Goal: Task Accomplishment & Management: Manage account settings

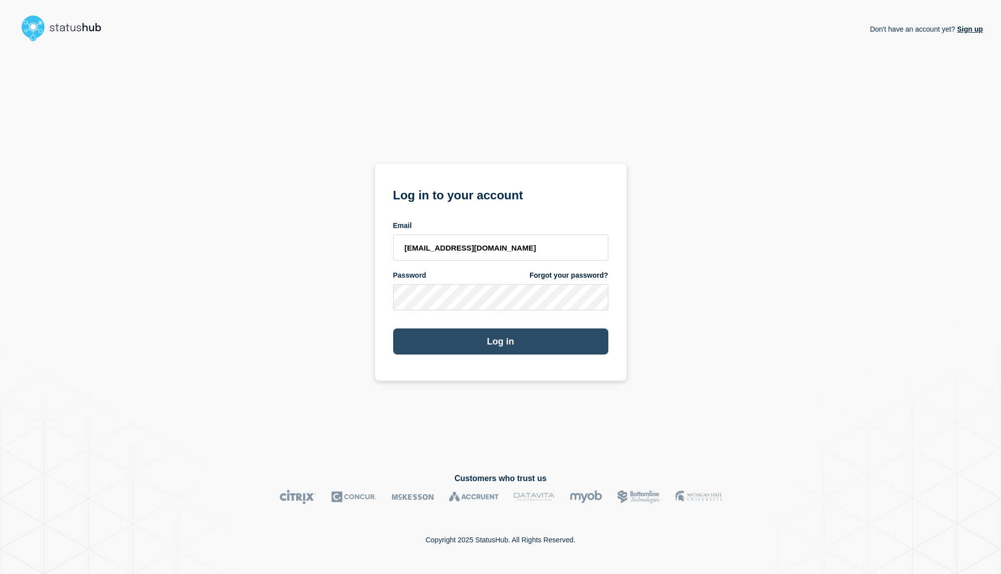
click at [526, 352] on button "Log in" at bounding box center [500, 342] width 215 height 26
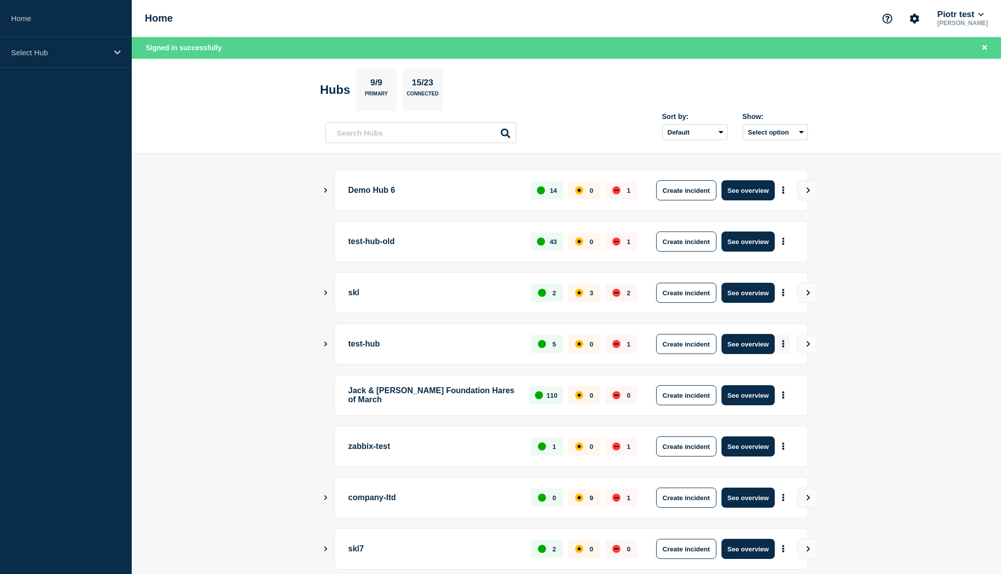
click at [787, 346] on button "More actions" at bounding box center [783, 344] width 13 height 19
click at [791, 392] on link "View Status Page" at bounding box center [782, 390] width 74 height 9
click at [326, 192] on icon "Show Connected Hubs" at bounding box center [325, 189] width 7 height 5
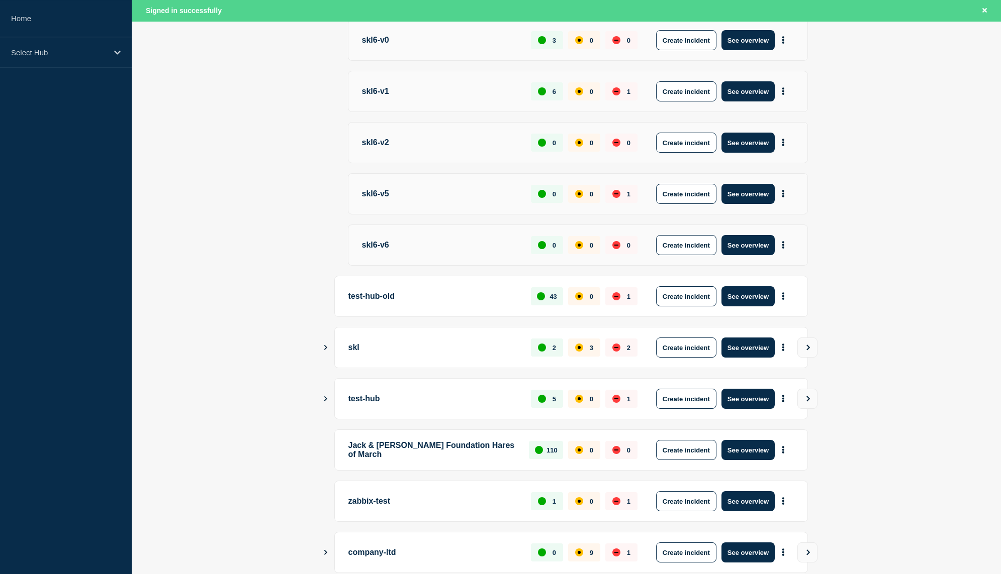
scroll to position [225, 0]
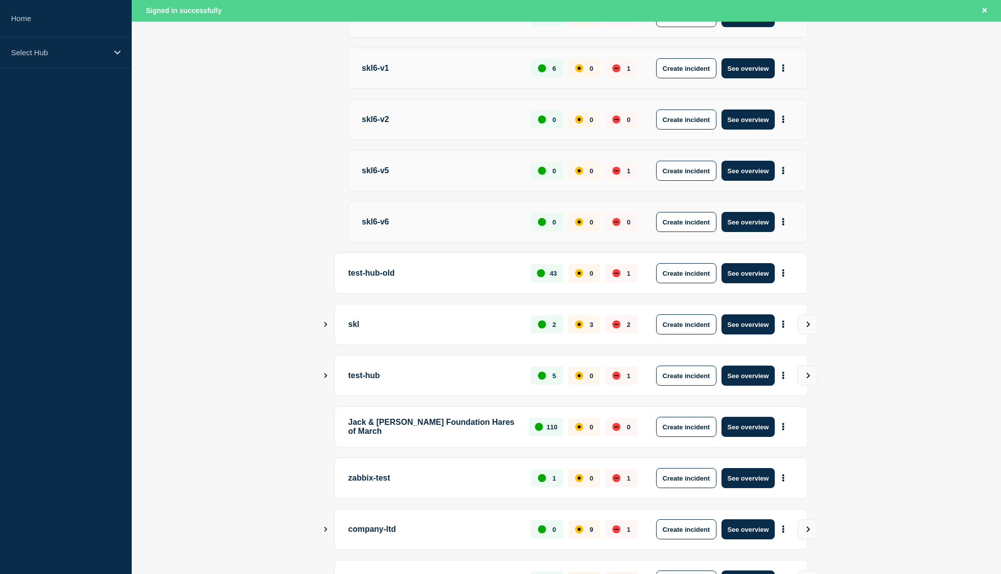
click at [324, 378] on icon "Show Connected Hubs" at bounding box center [325, 375] width 7 height 5
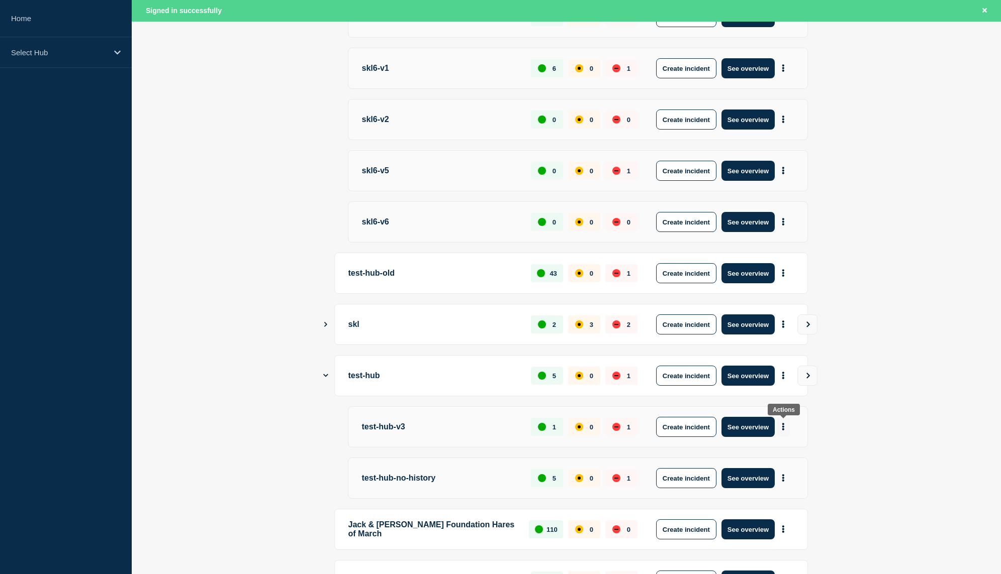
click at [786, 429] on button "More actions" at bounding box center [783, 427] width 13 height 19
click at [776, 473] on link "View Status Page" at bounding box center [782, 474] width 74 height 9
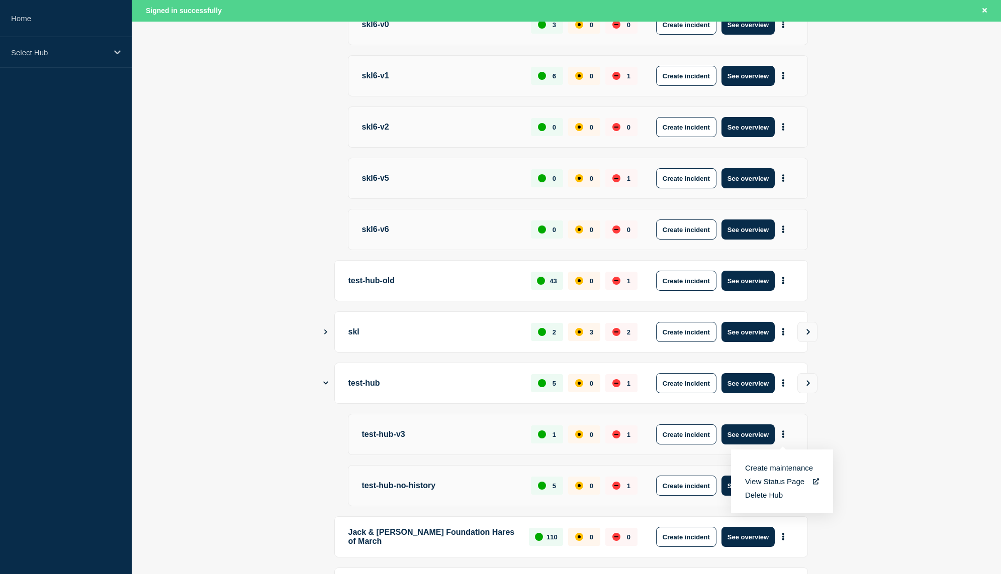
scroll to position [0, 0]
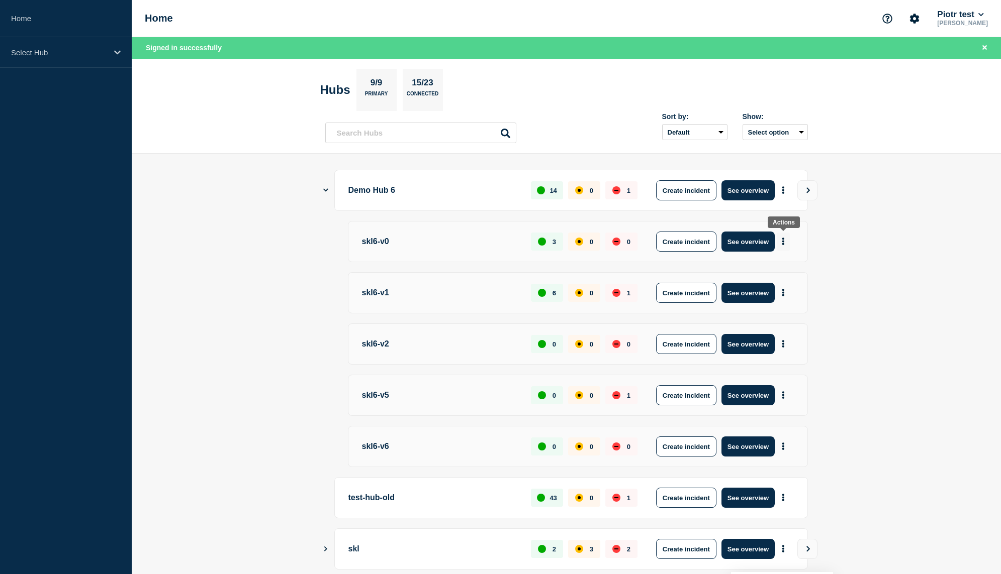
click at [779, 234] on button "More actions" at bounding box center [783, 242] width 13 height 19
click at [783, 289] on link "View Status Page" at bounding box center [782, 286] width 74 height 9
click at [786, 293] on button "More actions" at bounding box center [783, 293] width 13 height 19
click at [778, 343] on link "View Status Page" at bounding box center [782, 338] width 74 height 9
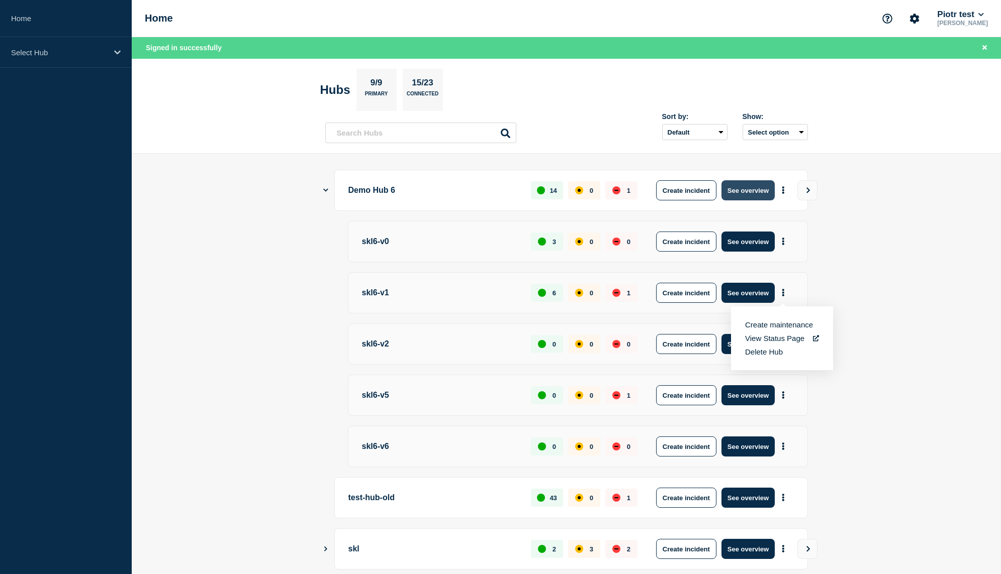
click at [758, 184] on button "See overview" at bounding box center [747, 190] width 53 height 20
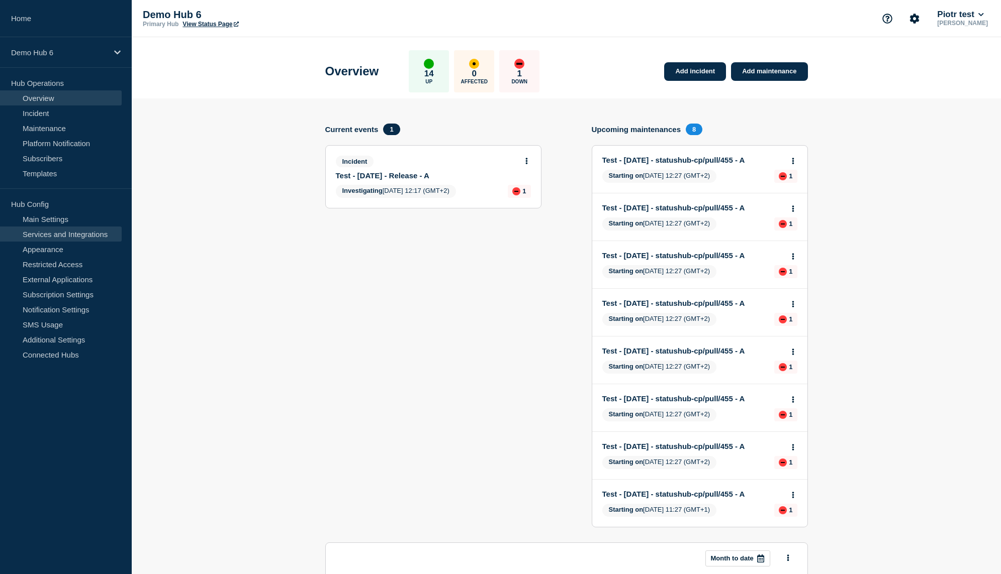
click at [61, 228] on link "Services and Integrations" at bounding box center [61, 234] width 122 height 15
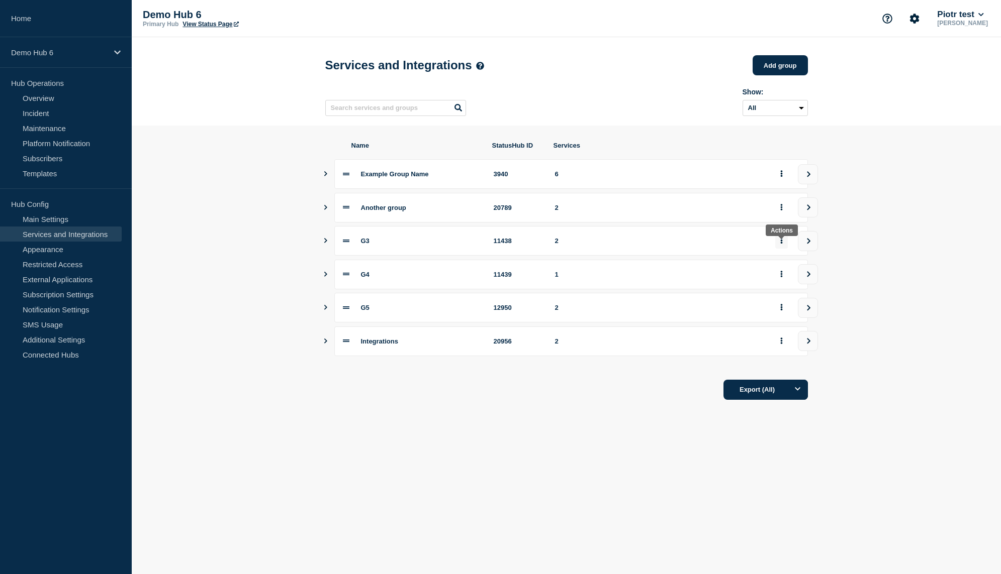
click at [784, 249] on button "group actions" at bounding box center [781, 241] width 13 height 16
click at [771, 274] on button "Edit" at bounding box center [787, 268] width 50 height 16
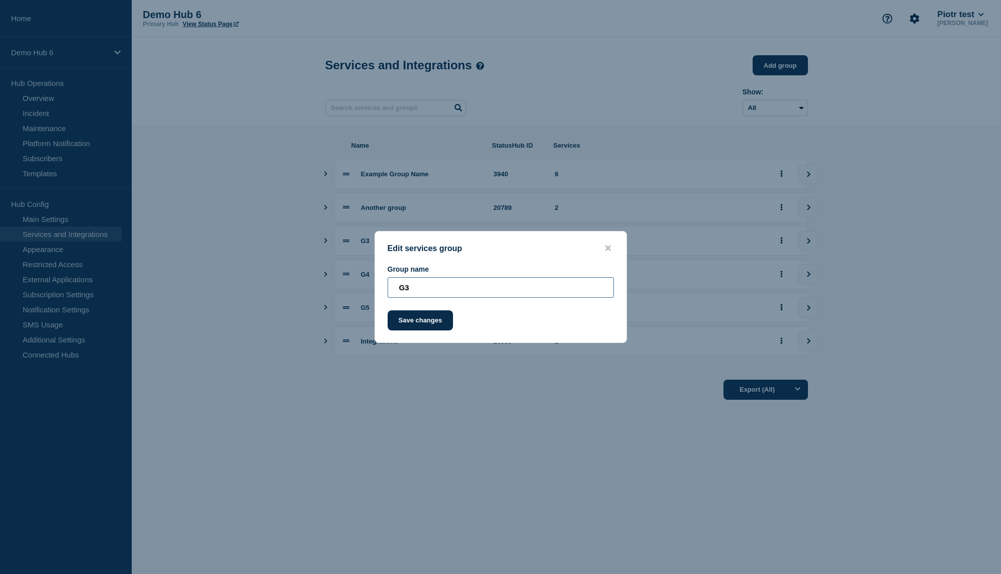
click at [486, 288] on input "G3" at bounding box center [501, 287] width 226 height 21
type input "Group No. 3"
click at [427, 324] on button "Save changes" at bounding box center [421, 321] width 66 height 20
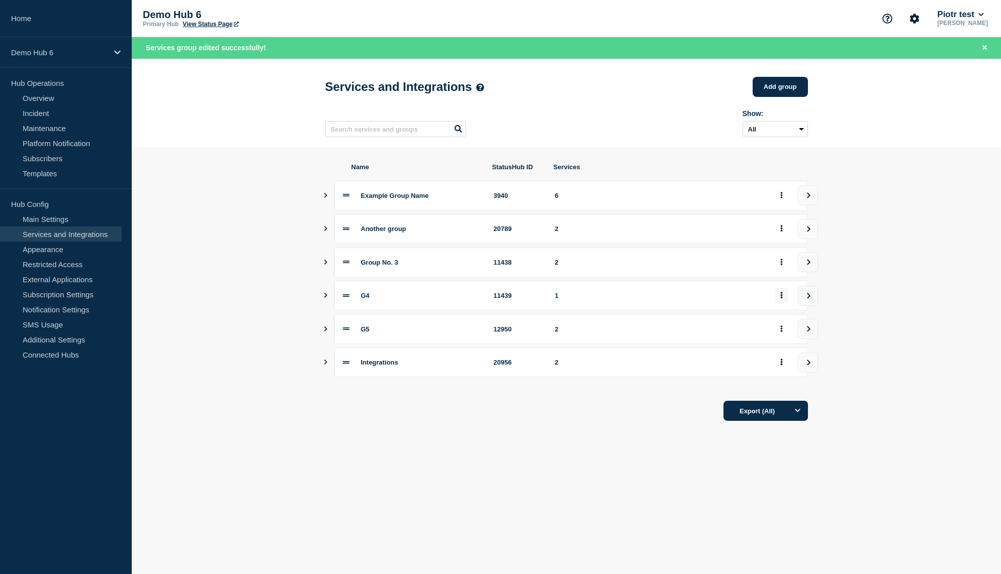
click at [780, 301] on button "group actions" at bounding box center [781, 296] width 13 height 16
click at [779, 324] on button "Edit" at bounding box center [787, 324] width 50 height 16
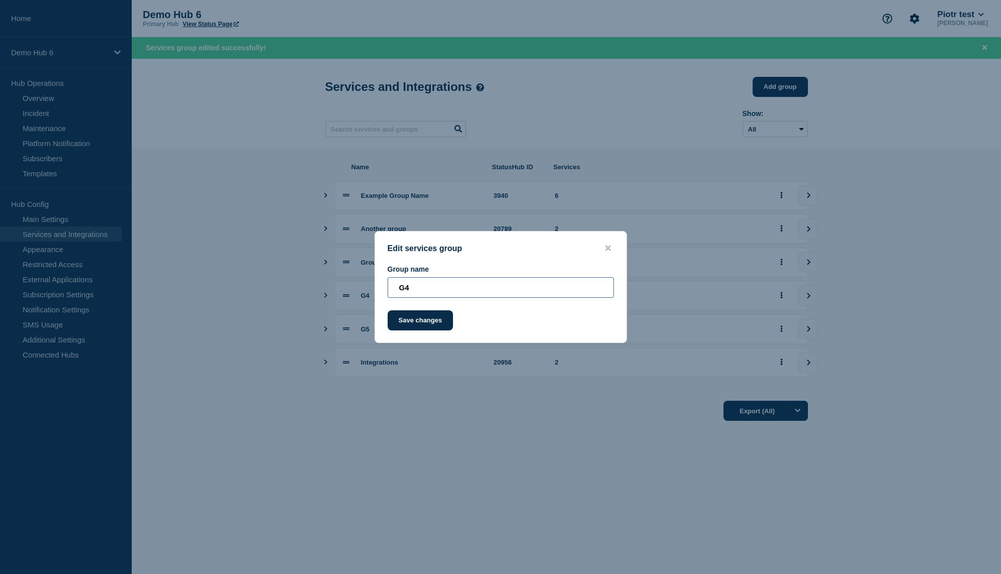
click at [459, 284] on input "G4" at bounding box center [501, 287] width 226 height 21
type input "Group No. 4"
click at [399, 321] on button "Save changes" at bounding box center [421, 321] width 66 height 20
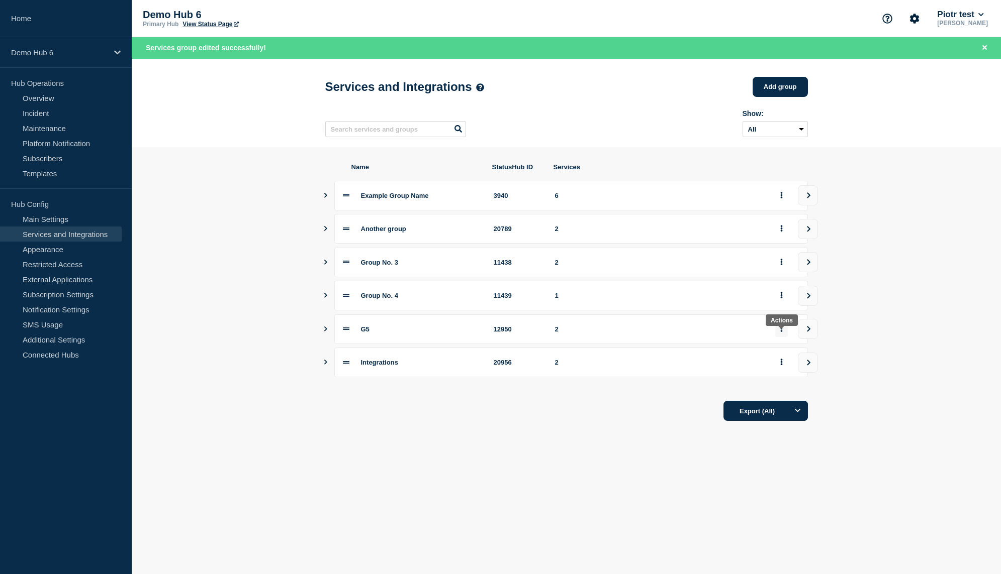
click at [783, 337] on button "group actions" at bounding box center [781, 330] width 13 height 16
click at [775, 358] on button "Edit" at bounding box center [787, 358] width 50 height 16
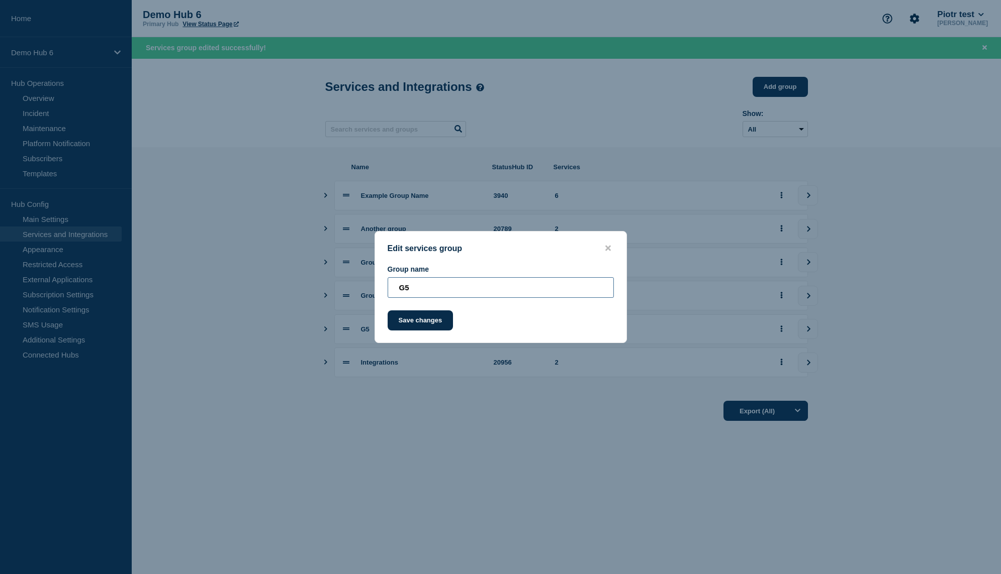
click at [406, 286] on input "G5" at bounding box center [501, 287] width 226 height 21
type input "Group No. 5"
click at [425, 327] on button "Save changes" at bounding box center [421, 321] width 66 height 20
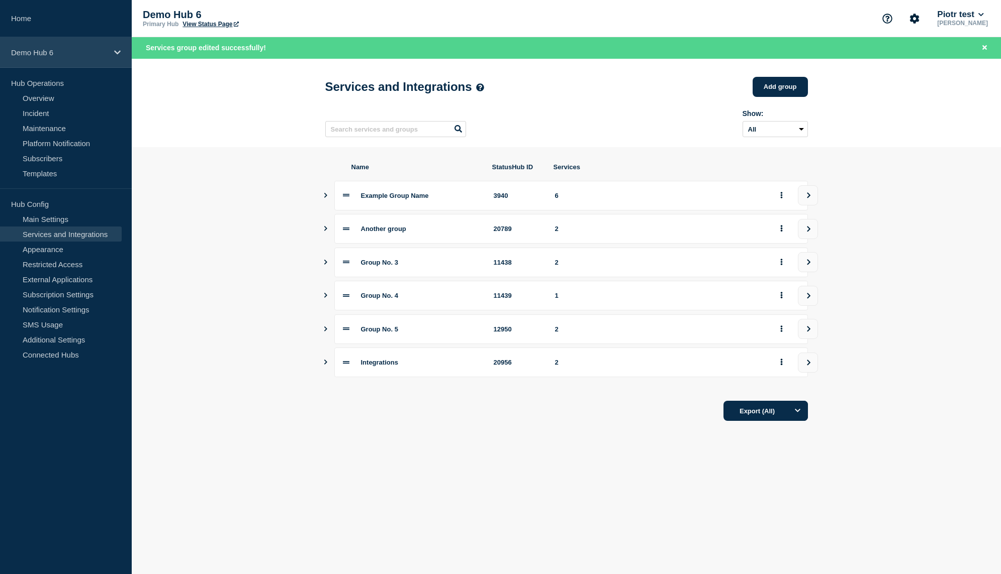
click at [88, 46] on div "Demo Hub 6" at bounding box center [66, 52] width 132 height 31
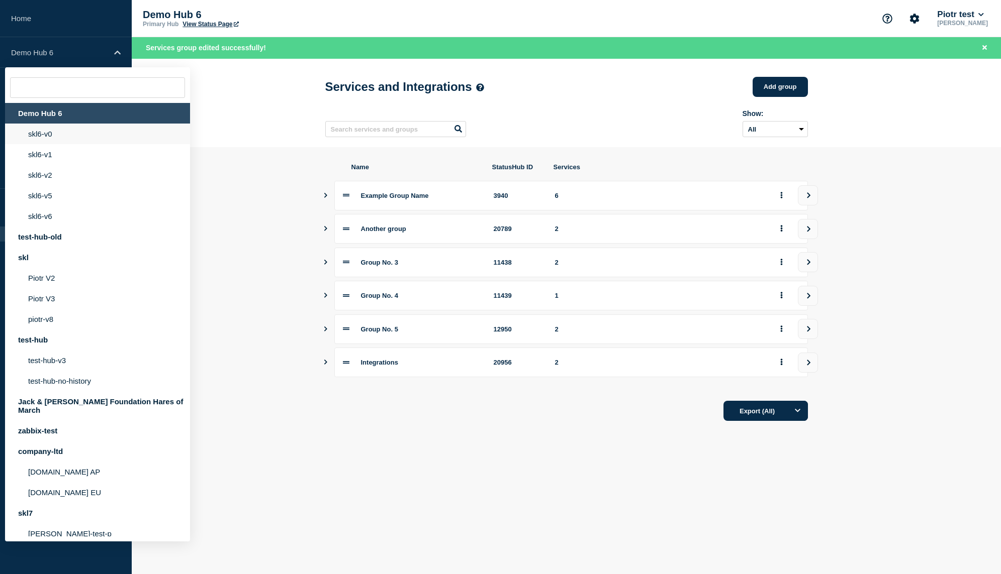
click at [77, 142] on li "skl6-v0" at bounding box center [97, 134] width 185 height 21
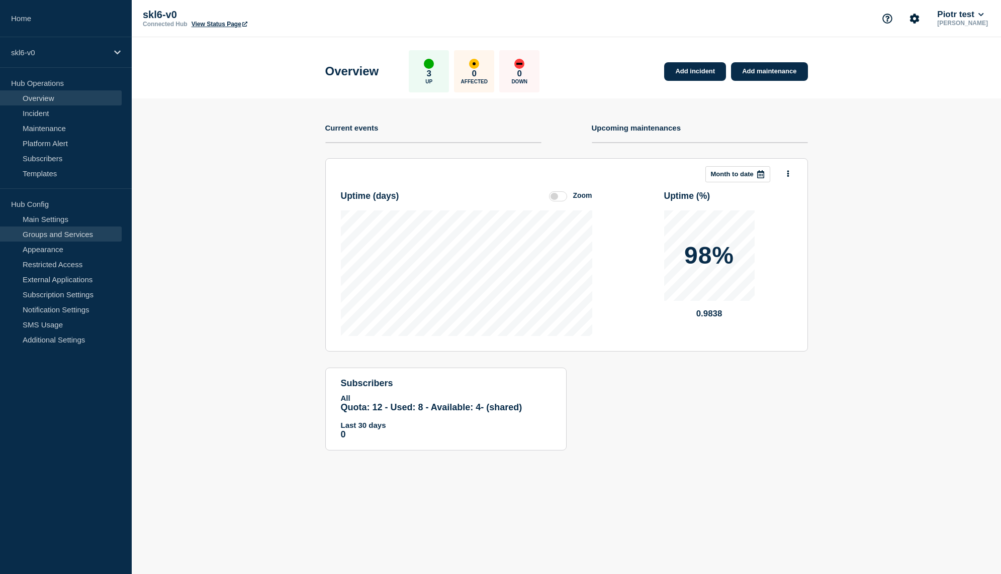
click at [83, 238] on link "Groups and Services" at bounding box center [61, 234] width 122 height 15
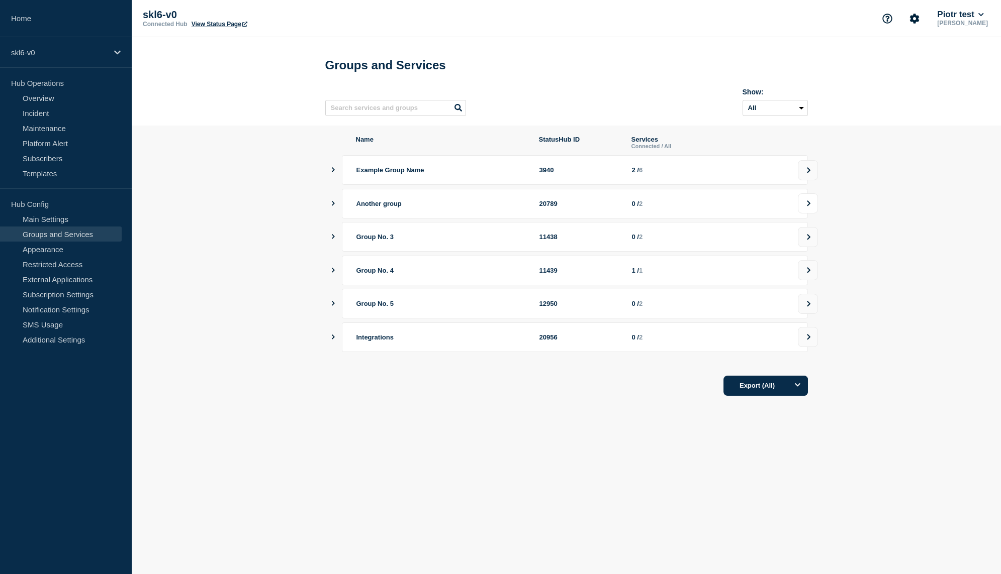
click at [813, 207] on button at bounding box center [808, 204] width 20 height 20
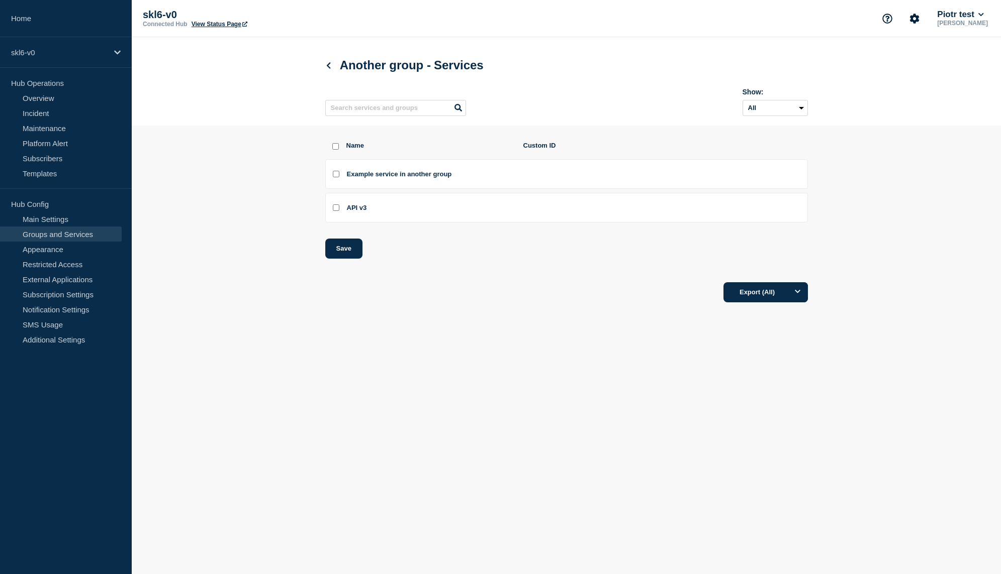
click at [334, 211] on input "API v3 checkbox" at bounding box center [336, 208] width 7 height 7
checkbox input "true"
click at [347, 257] on button "Save" at bounding box center [343, 249] width 37 height 20
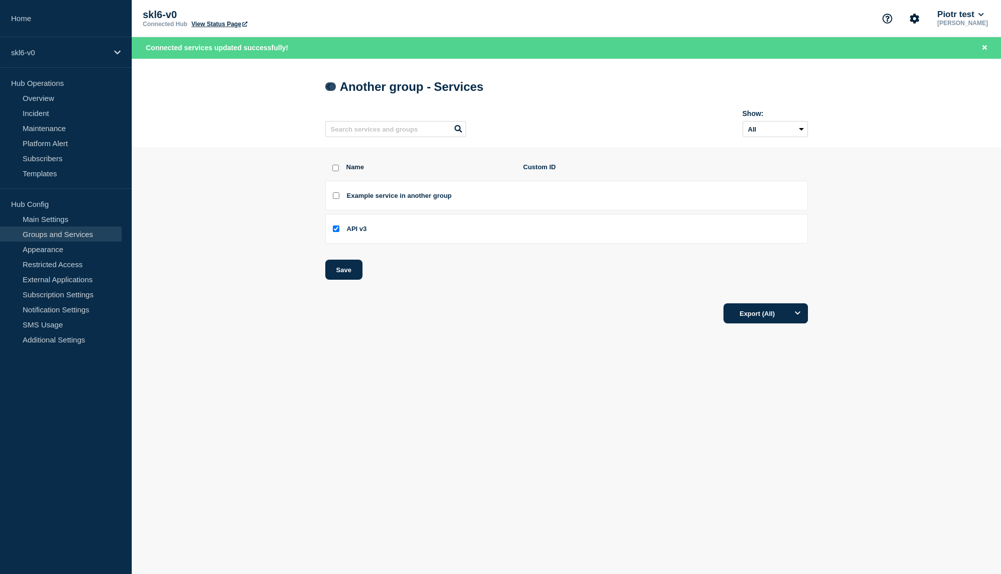
click at [331, 87] on icon at bounding box center [329, 86] width 8 height 7
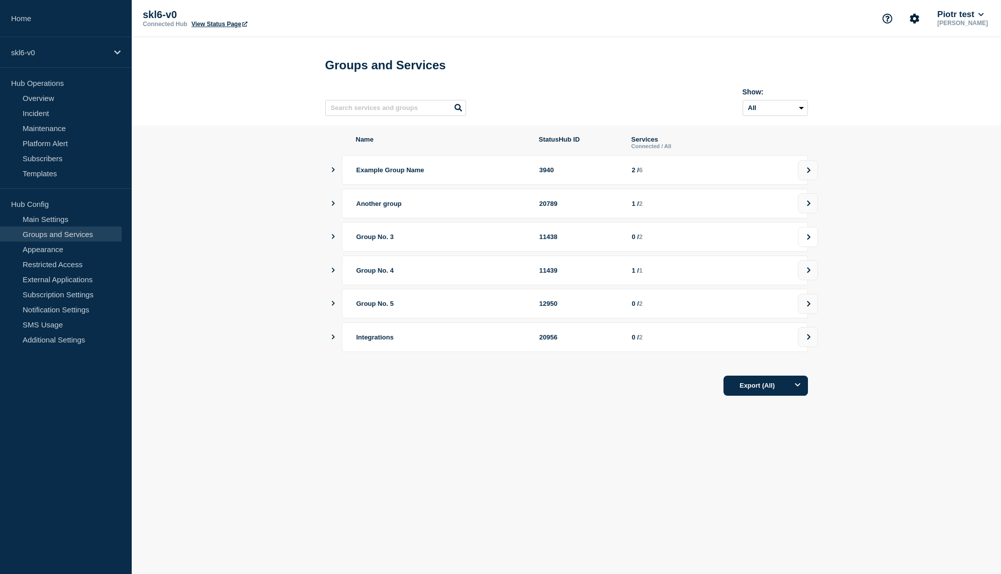
click at [808, 240] on icon at bounding box center [809, 237] width 4 height 6
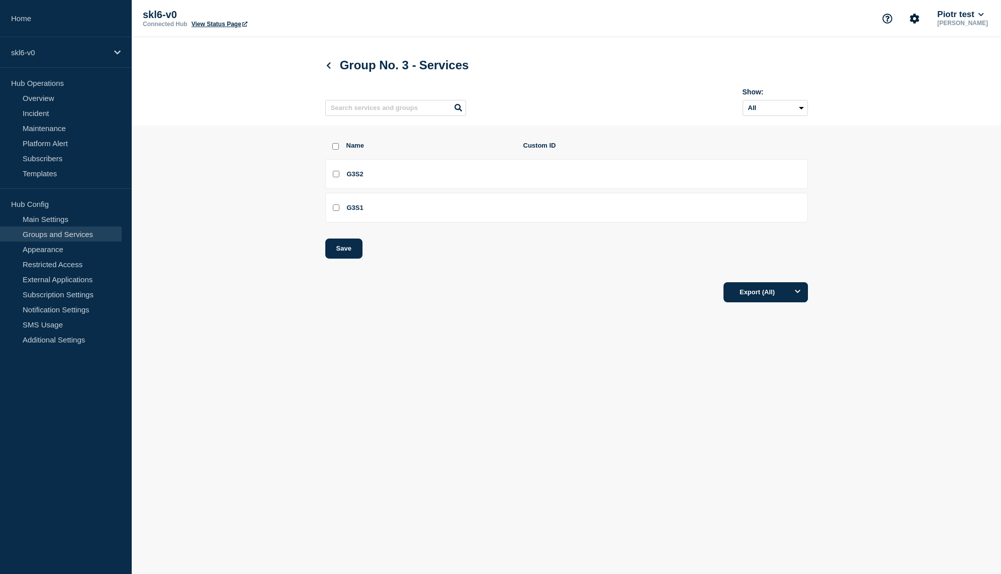
click at [338, 177] on input "G3S2 checkbox" at bounding box center [336, 174] width 7 height 7
checkbox input "true"
click at [345, 253] on button "Save" at bounding box center [343, 249] width 37 height 20
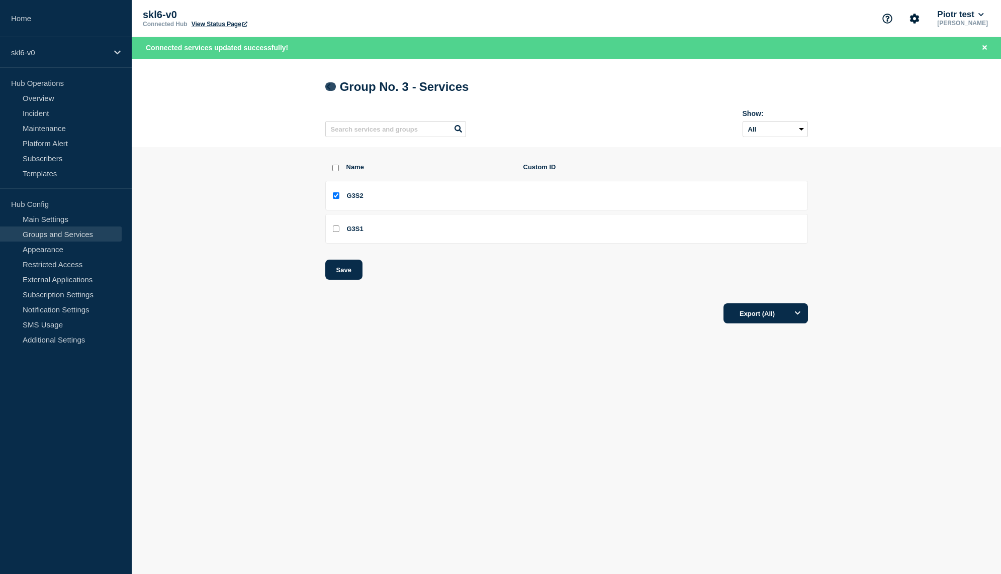
click at [330, 87] on icon at bounding box center [329, 86] width 8 height 7
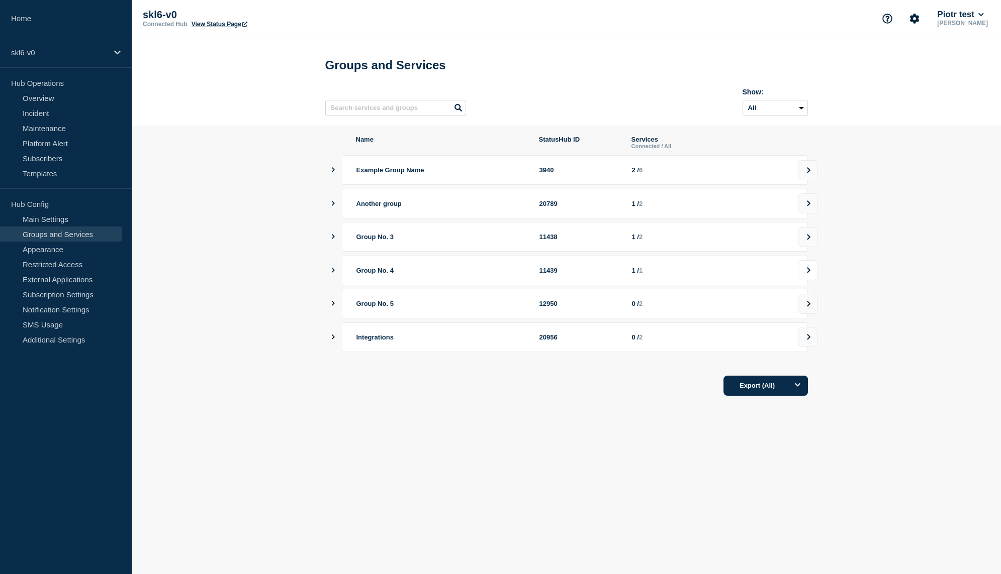
click at [807, 273] on icon at bounding box center [808, 270] width 7 height 6
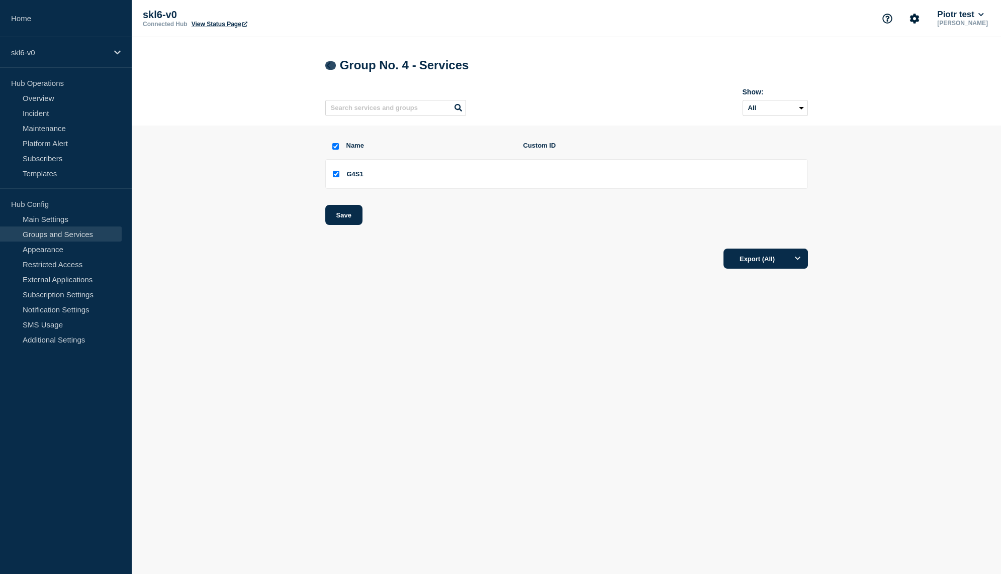
click at [331, 67] on icon at bounding box center [329, 65] width 8 height 7
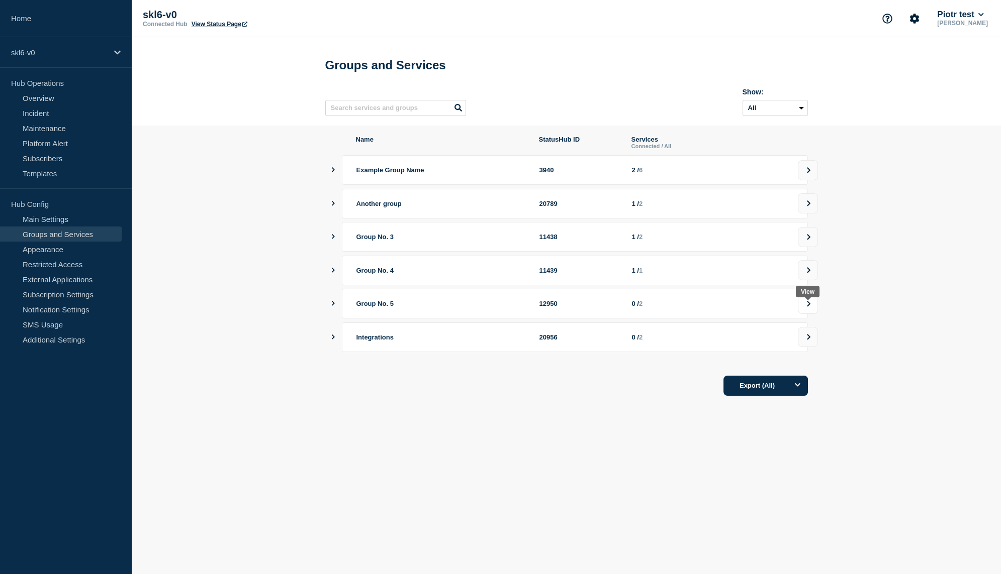
click at [802, 314] on button at bounding box center [808, 304] width 20 height 20
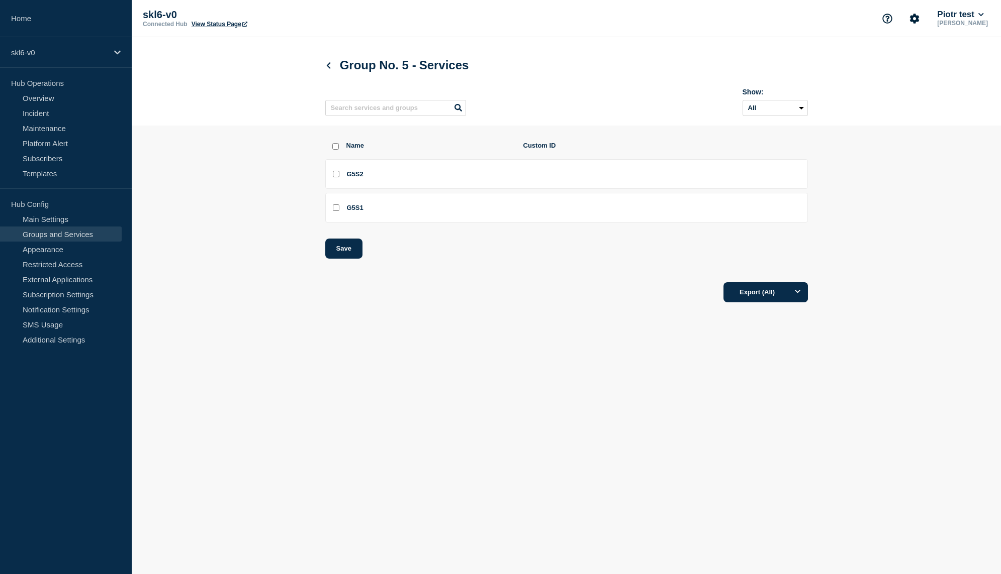
click at [337, 177] on input "G5S2 checkbox" at bounding box center [336, 174] width 7 height 7
checkbox input "true"
click at [342, 256] on button "Save" at bounding box center [343, 249] width 37 height 20
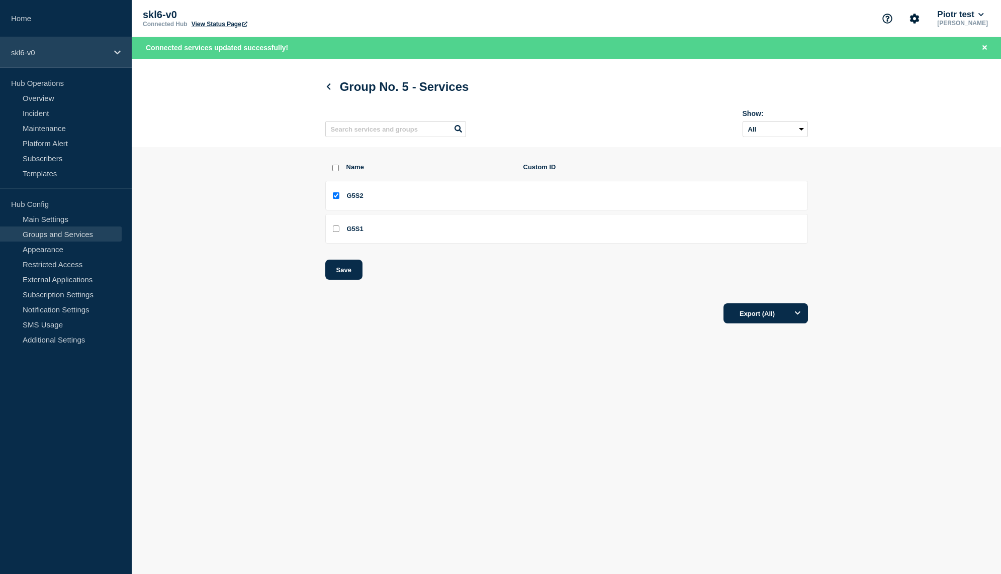
click at [70, 52] on p "skl6-v0" at bounding box center [59, 52] width 97 height 9
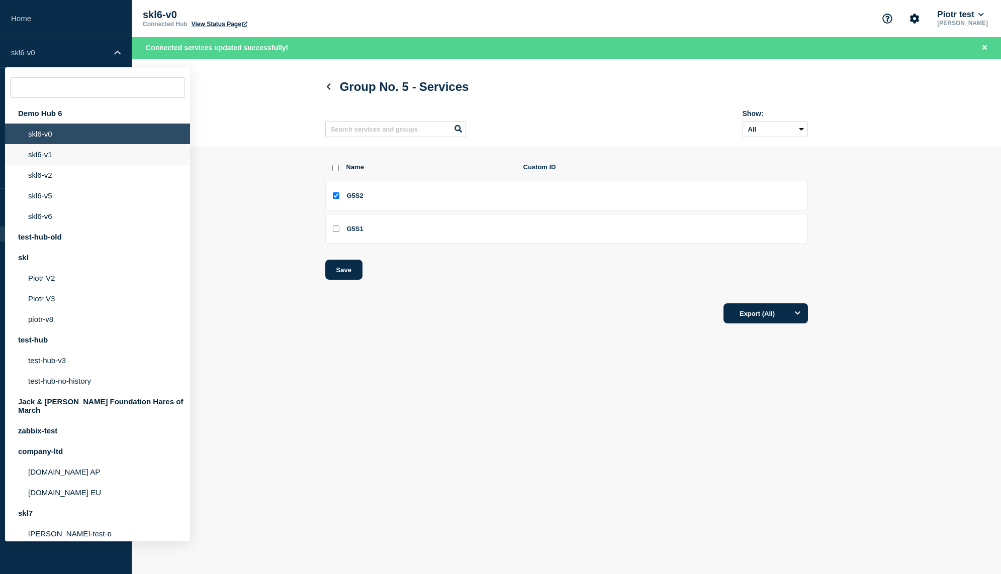
click at [73, 165] on li "skl6-v1" at bounding box center [97, 154] width 185 height 21
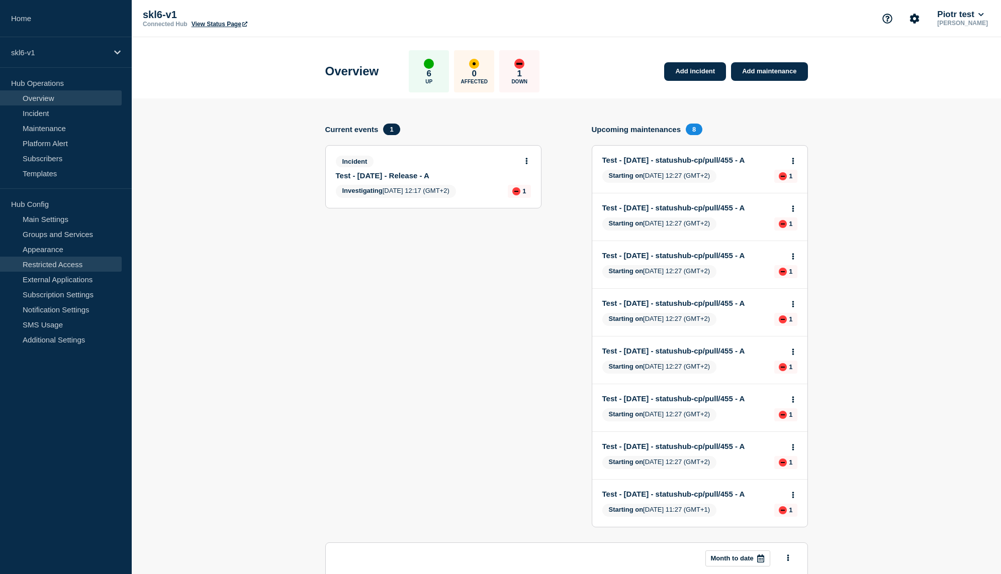
click at [83, 269] on link "Restricted Access" at bounding box center [61, 264] width 122 height 15
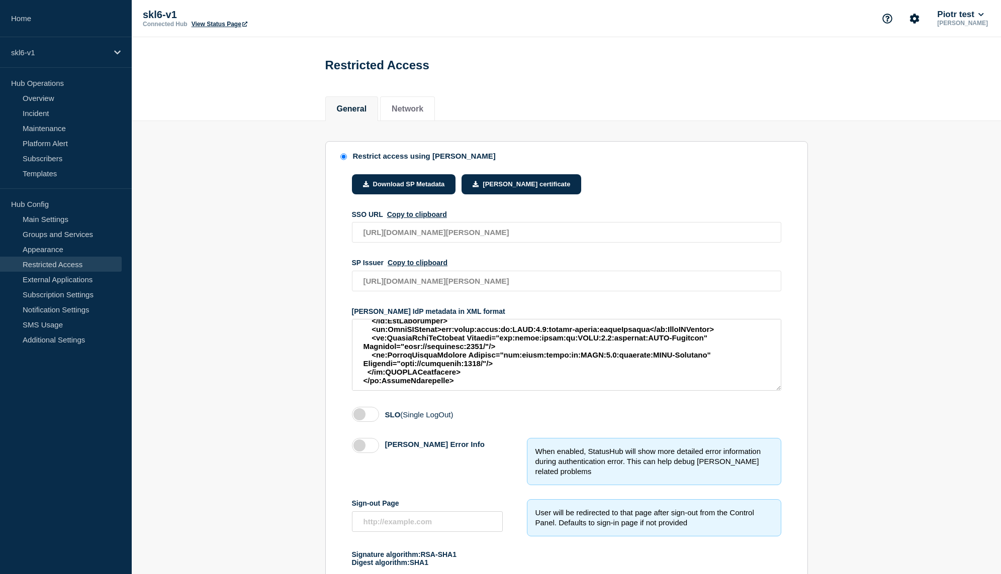
scroll to position [326, 0]
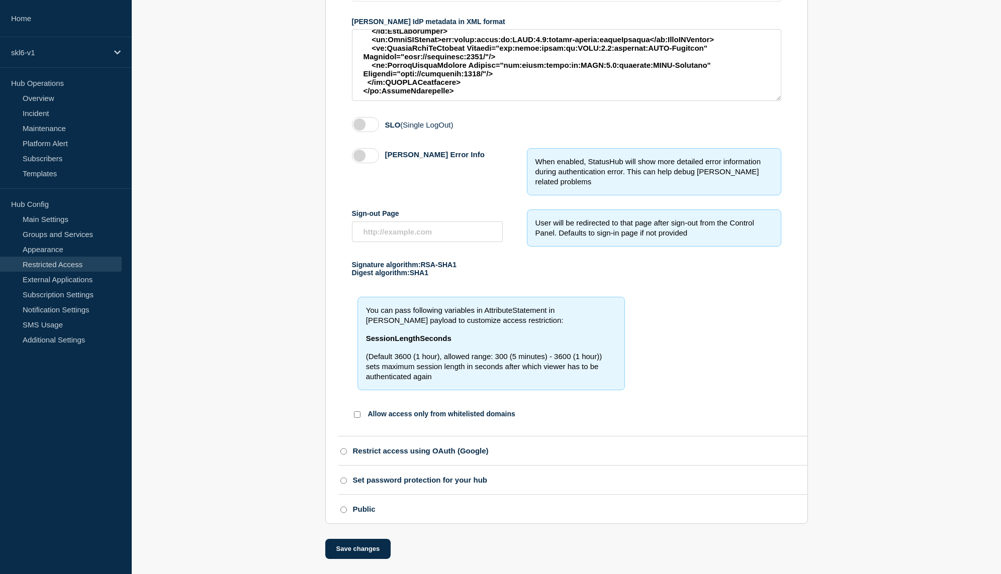
click at [354, 513] on div "Public" at bounding box center [364, 509] width 23 height 9
click at [347, 513] on input "Public" at bounding box center [343, 510] width 7 height 7
radio input "true"
radio input "false"
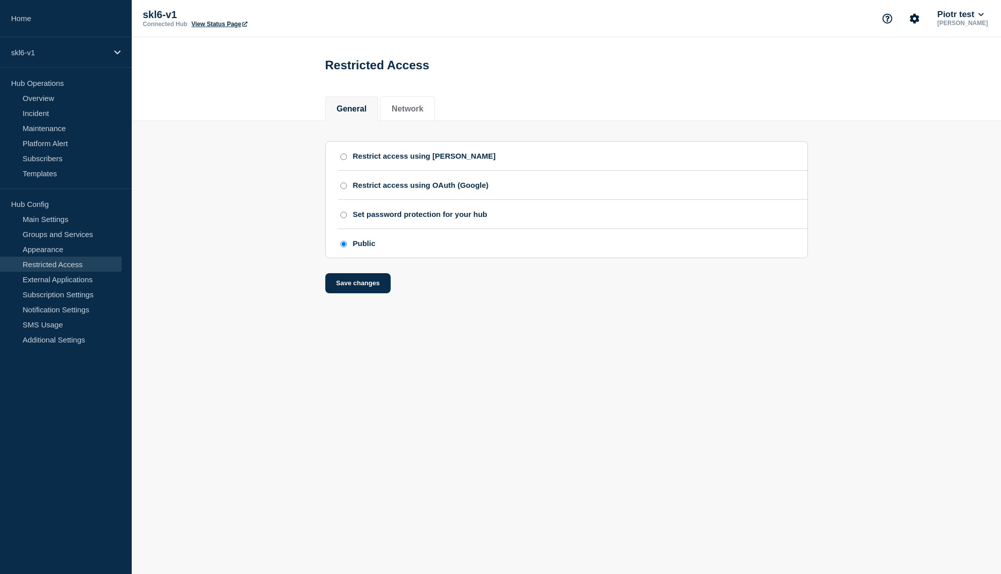
scroll to position [0, 0]
click at [346, 294] on button "Save changes" at bounding box center [358, 283] width 66 height 20
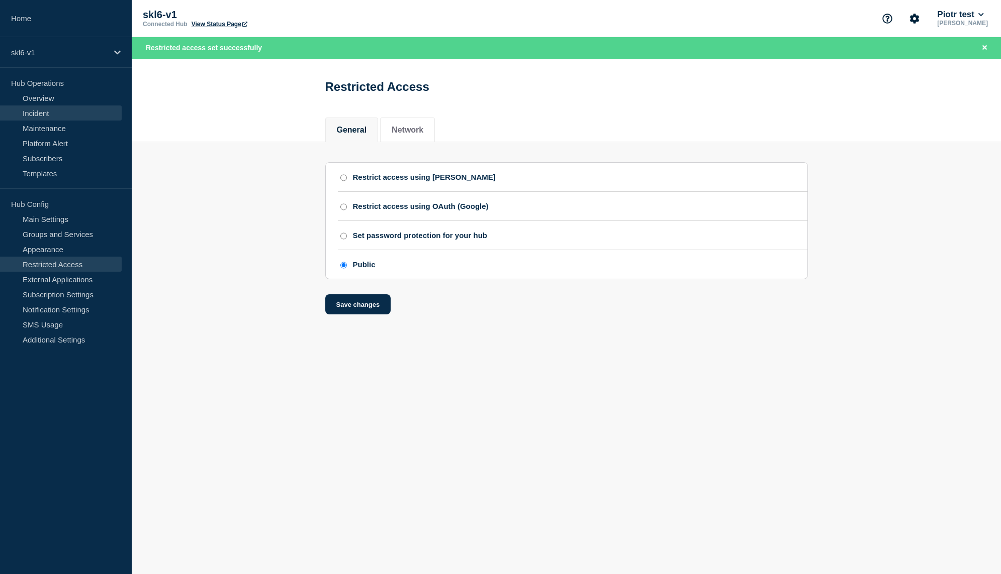
click at [47, 112] on link "Incident" at bounding box center [61, 113] width 122 height 15
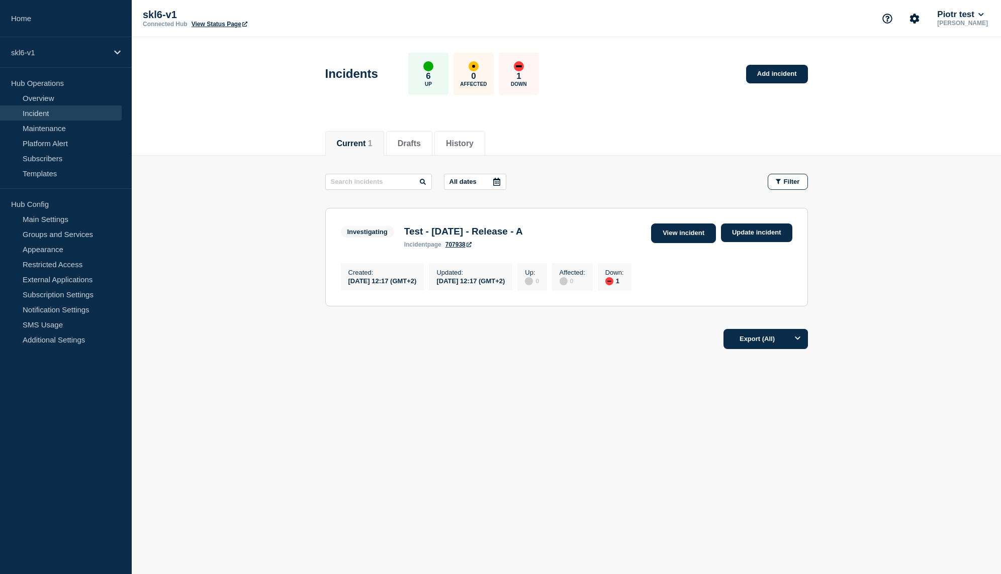
click at [704, 232] on link "View incident" at bounding box center [683, 234] width 65 height 20
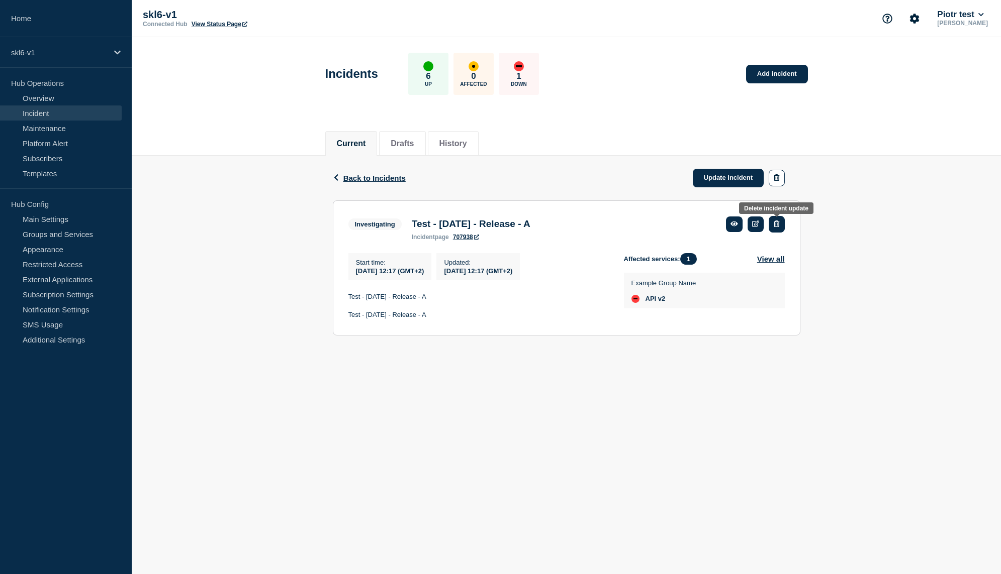
click at [772, 227] on button "button" at bounding box center [777, 224] width 16 height 17
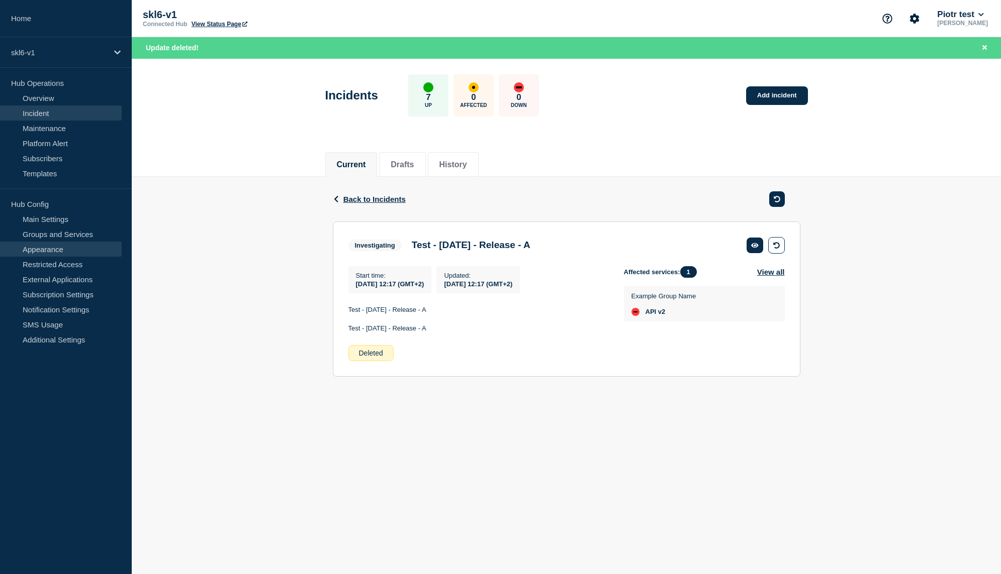
click at [71, 252] on link "Appearance" at bounding box center [61, 249] width 122 height 15
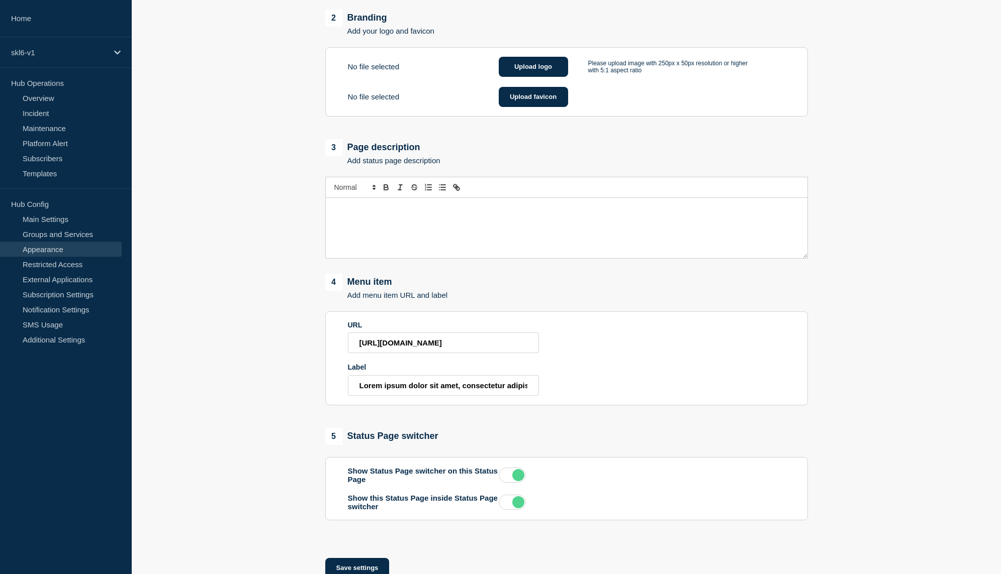
scroll to position [428, 0]
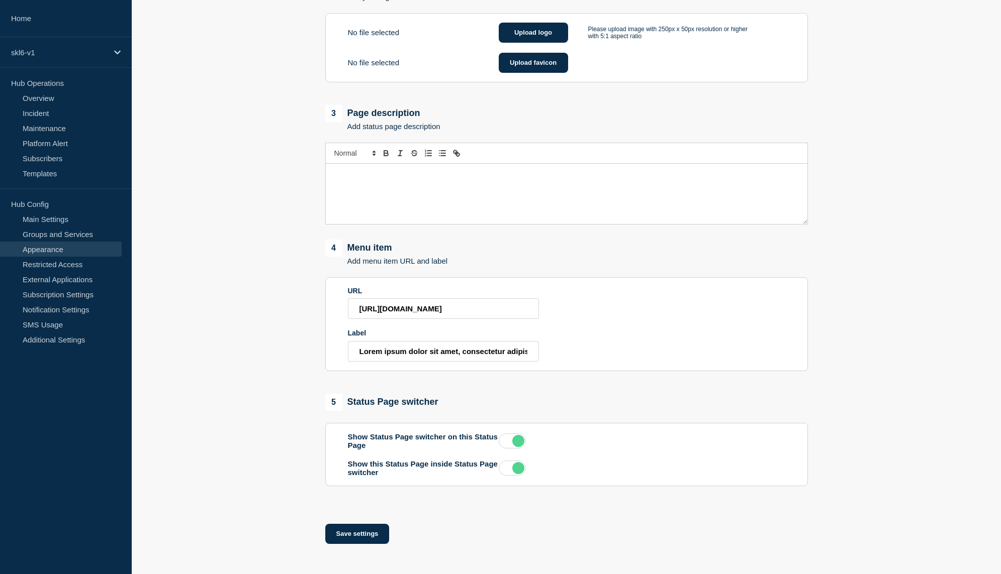
click at [426, 167] on div "Message" at bounding box center [567, 194] width 482 height 60
copy div "Example description."
click at [372, 528] on button "Save settings" at bounding box center [357, 534] width 64 height 20
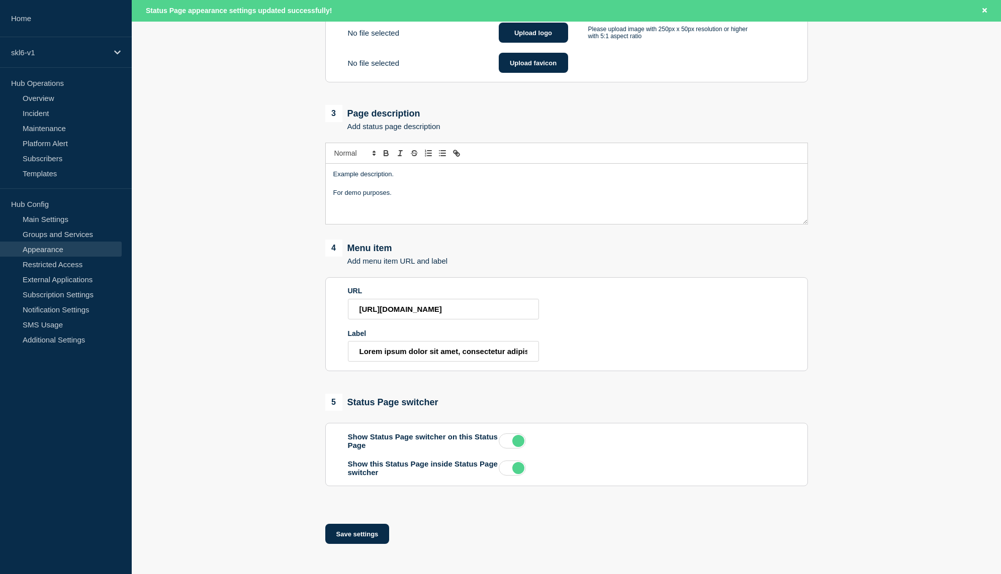
click at [462, 179] on p "Message" at bounding box center [566, 183] width 466 height 9
copy div "Example description."
click at [37, 226] on link "Main Settings" at bounding box center [61, 219] width 122 height 15
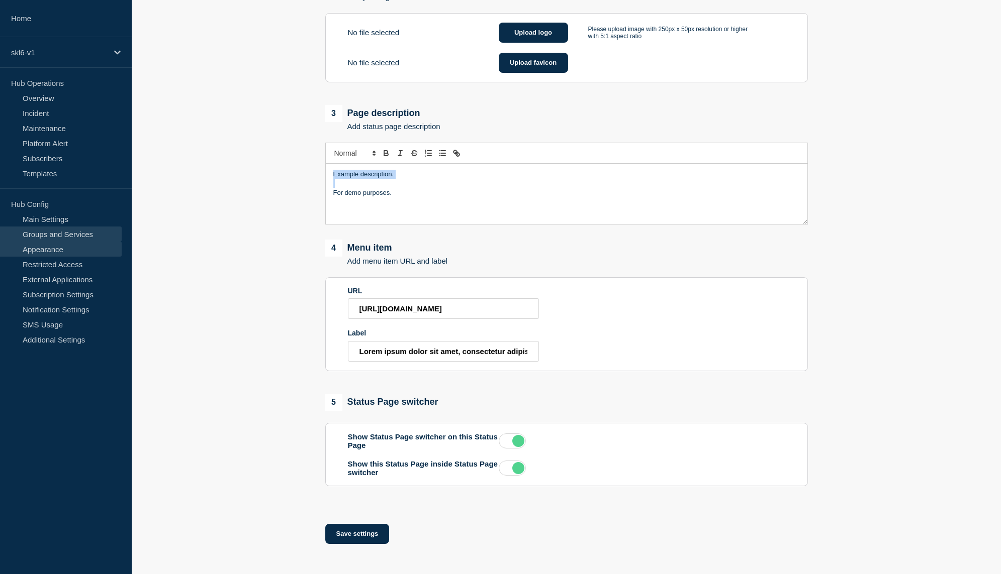
scroll to position [428, 0]
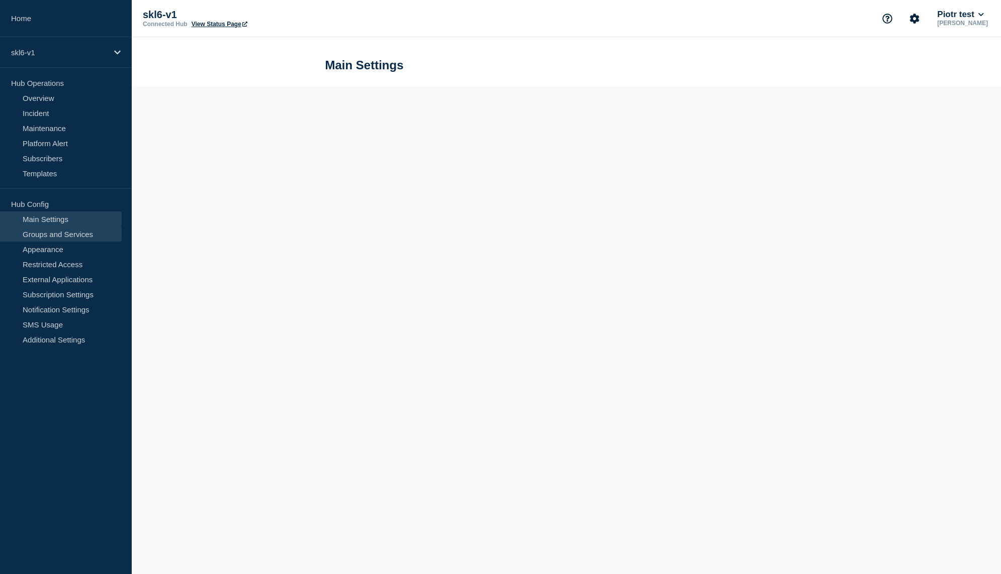
click at [37, 235] on link "Groups and Services" at bounding box center [61, 234] width 122 height 15
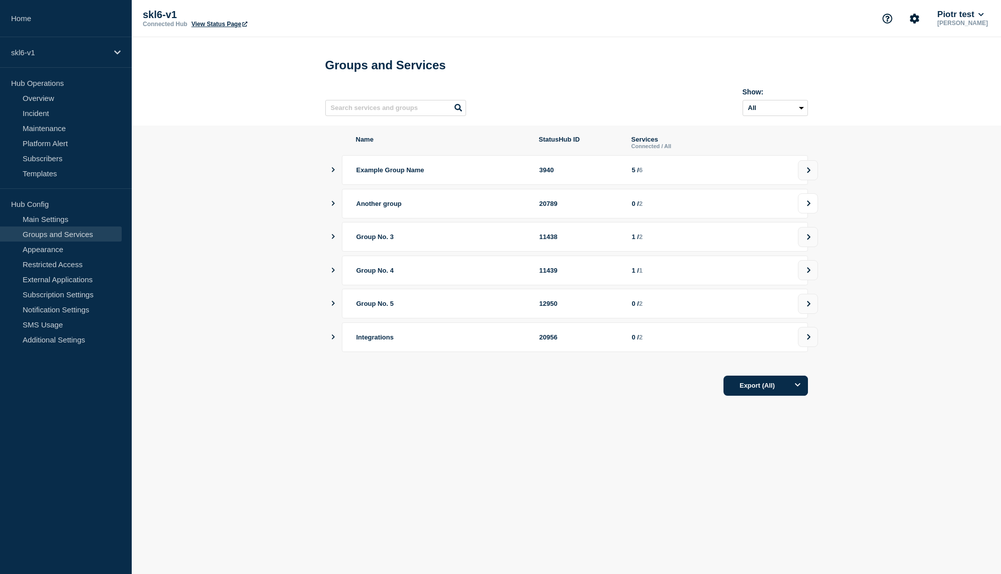
click at [806, 207] on icon at bounding box center [808, 204] width 7 height 6
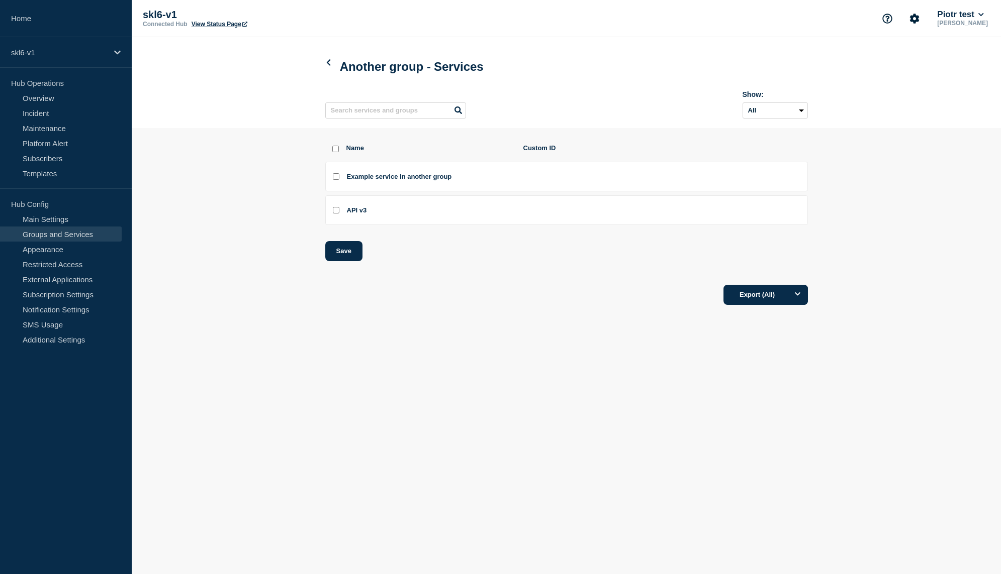
click at [332, 181] on div at bounding box center [333, 177] width 4 height 10
click at [337, 186] on li "Example service in another group" at bounding box center [566, 177] width 483 height 30
click at [337, 212] on input "API v3 checkbox" at bounding box center [336, 210] width 7 height 7
checkbox input "true"
click at [337, 256] on button "Save" at bounding box center [343, 251] width 37 height 20
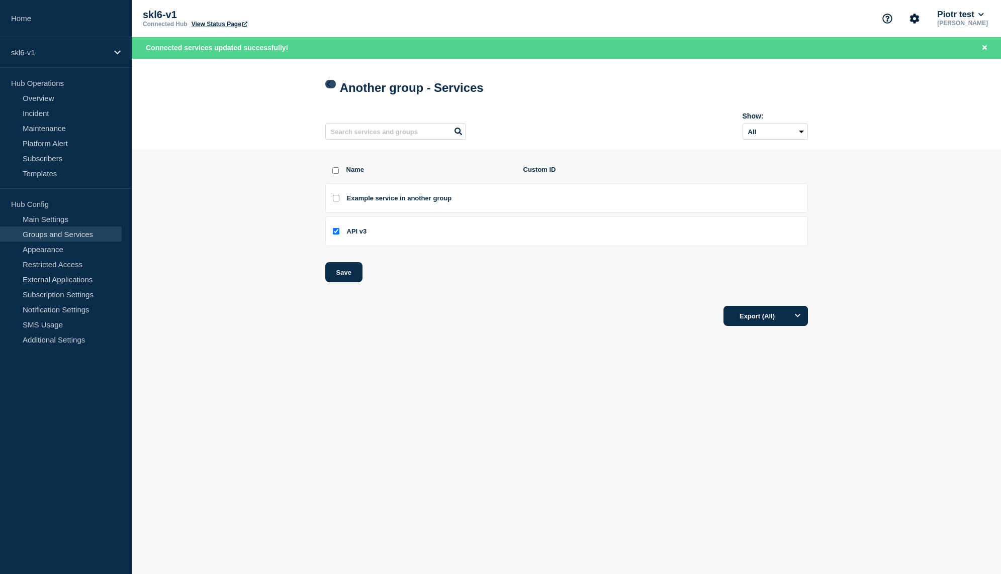
click at [330, 87] on icon at bounding box center [328, 84] width 4 height 7
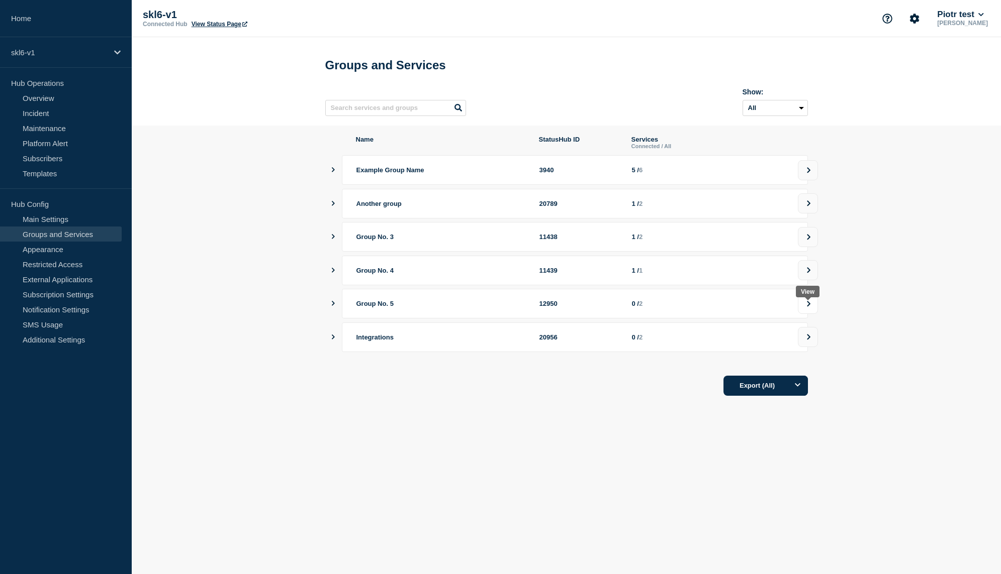
click at [811, 303] on button at bounding box center [808, 304] width 20 height 20
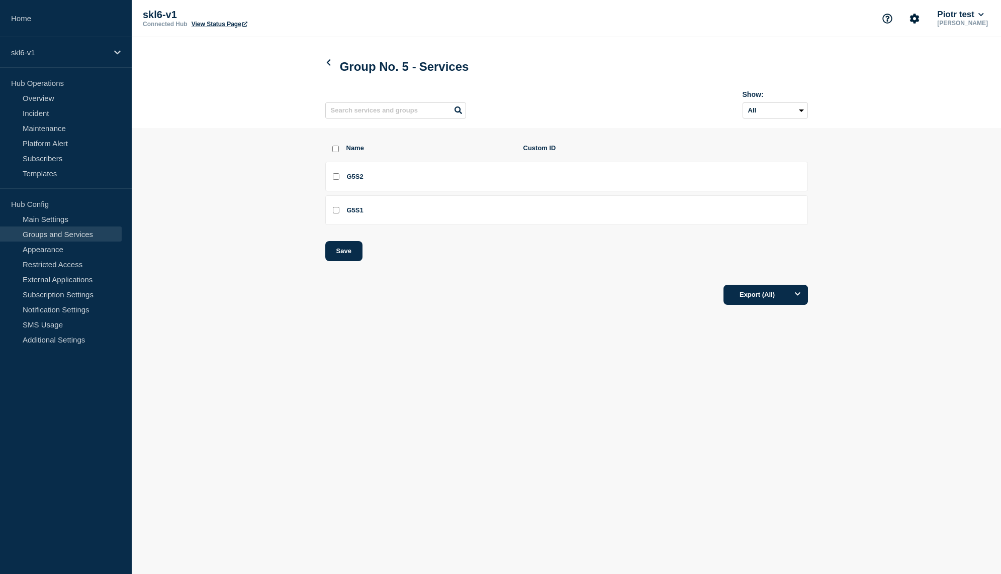
click at [338, 180] on input "G5S2 checkbox" at bounding box center [336, 176] width 7 height 7
checkbox input "true"
click at [344, 253] on button "Save" at bounding box center [343, 251] width 37 height 20
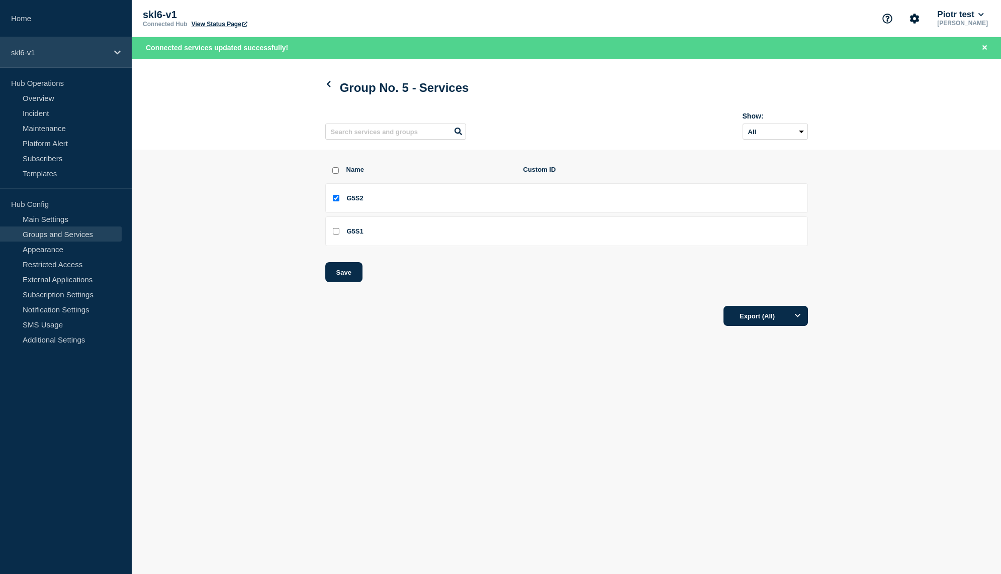
click at [65, 64] on div "skl6-v1" at bounding box center [66, 52] width 132 height 31
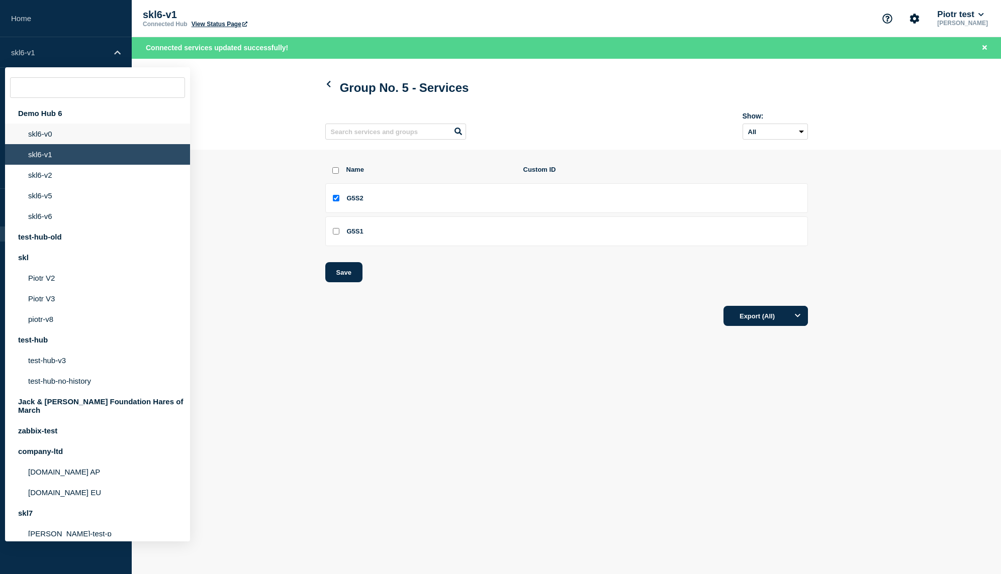
click at [66, 144] on li "skl6-v0" at bounding box center [97, 134] width 185 height 21
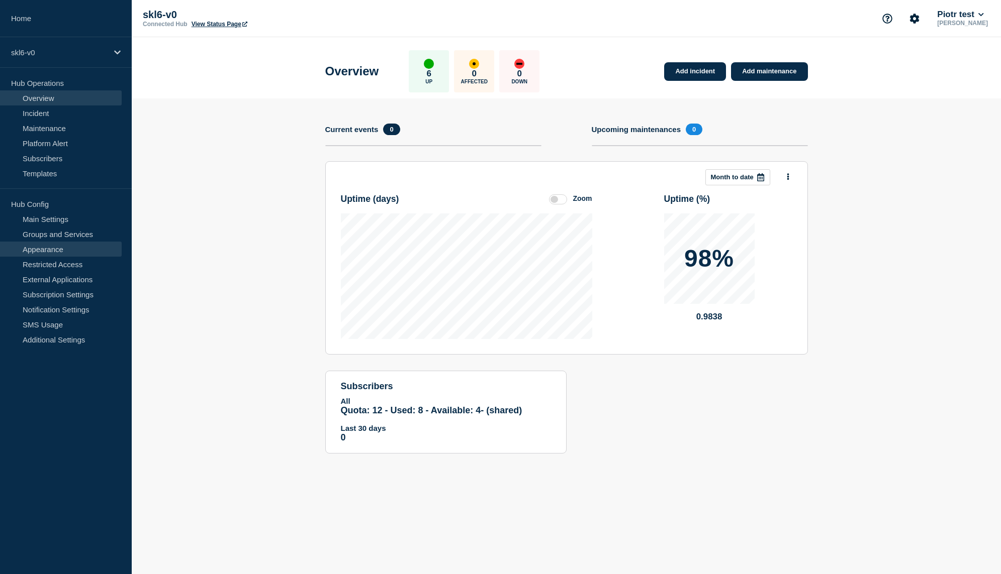
click at [74, 246] on link "Appearance" at bounding box center [61, 249] width 122 height 15
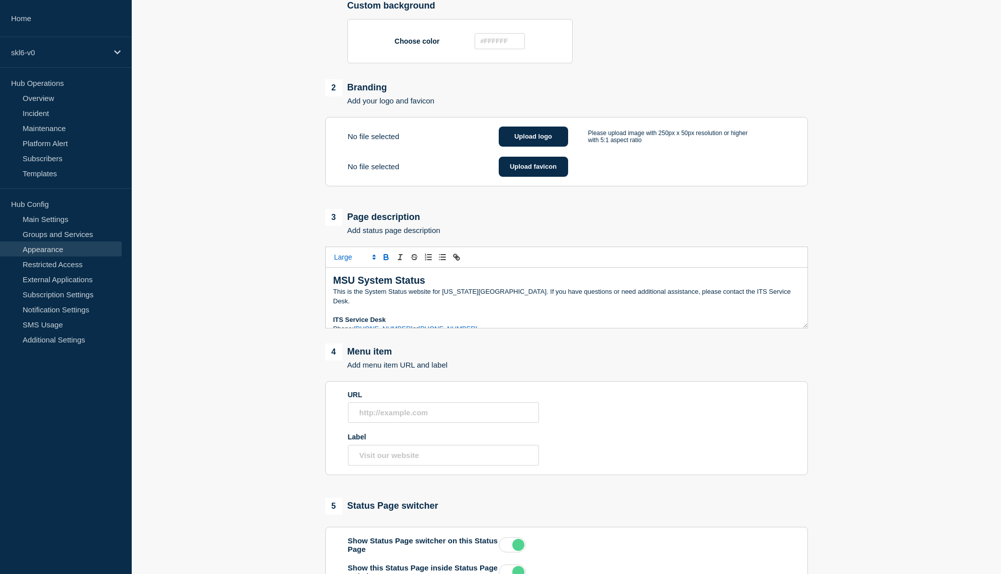
scroll to position [296, 0]
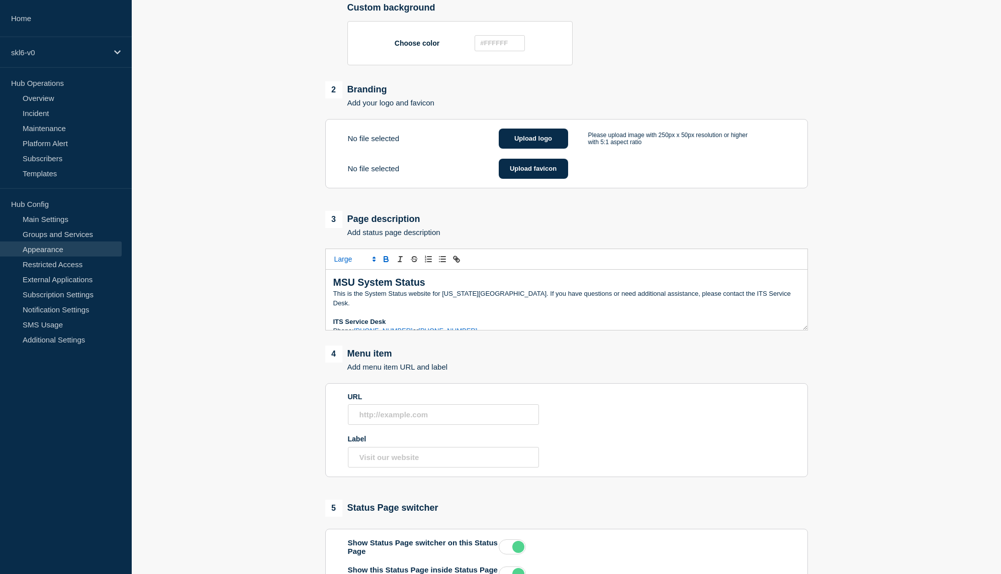
click at [452, 334] on p "Phone: 662-325-0631 or 888-398-6394" at bounding box center [566, 331] width 466 height 9
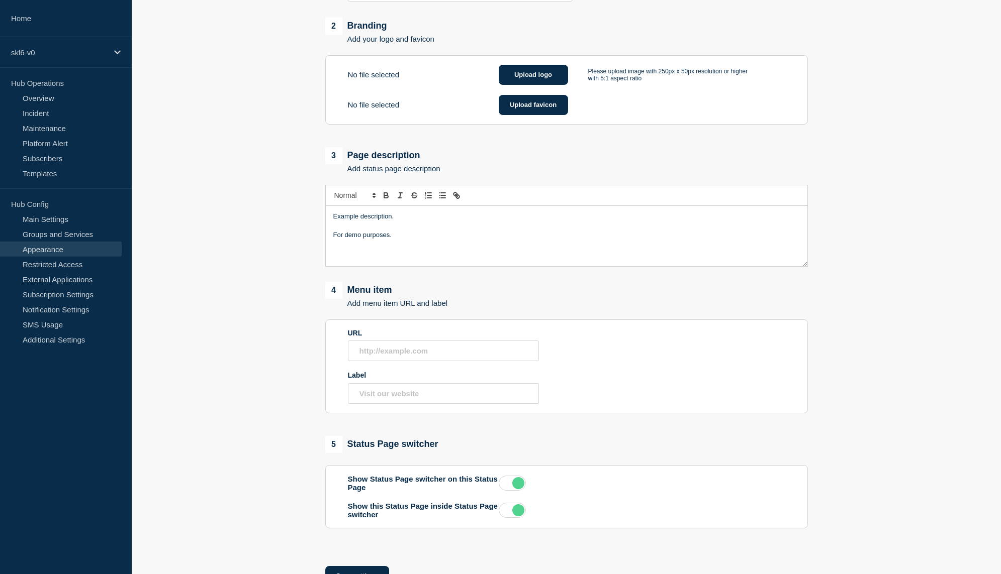
scroll to position [428, 0]
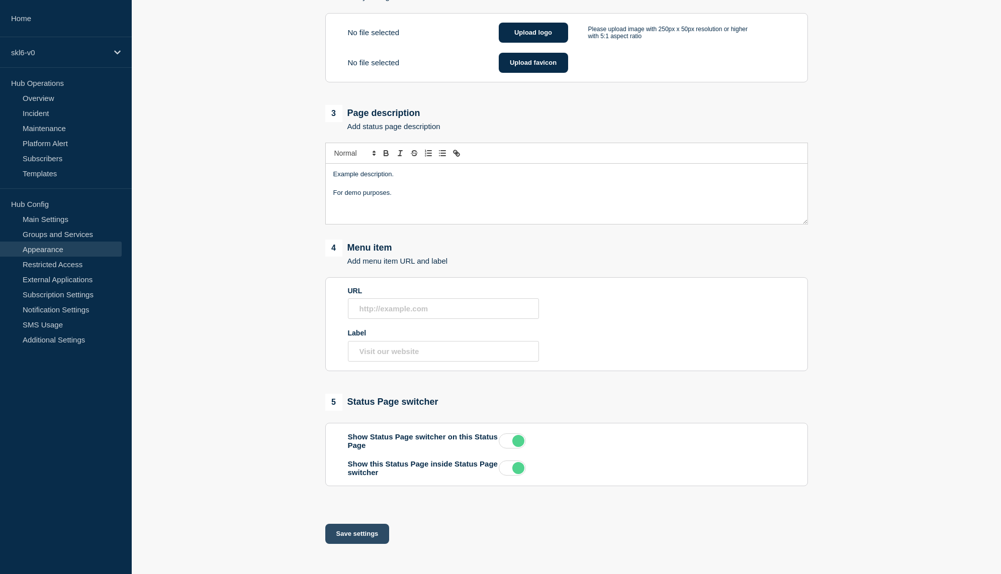
click at [359, 533] on button "Save settings" at bounding box center [357, 534] width 64 height 20
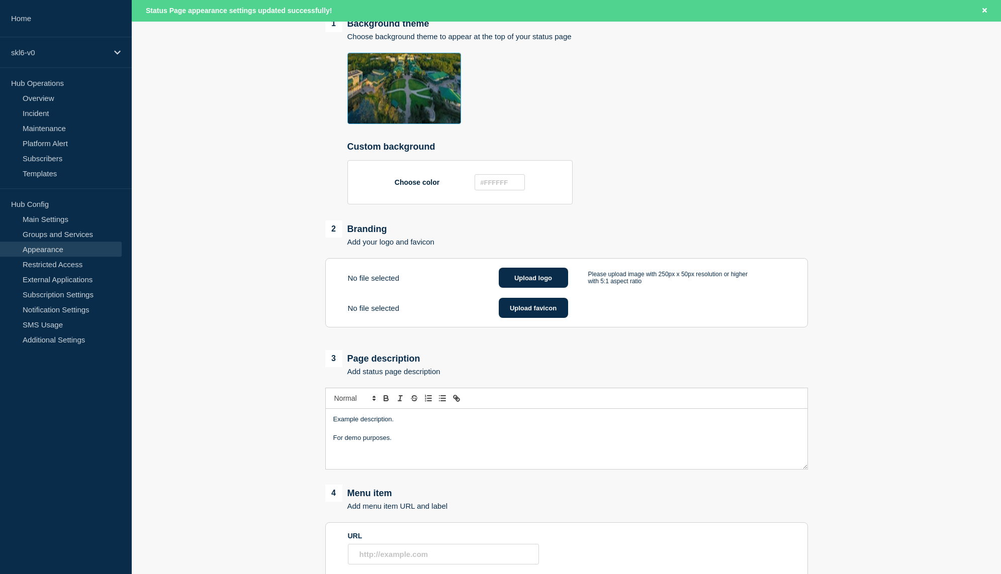
scroll to position [0, 0]
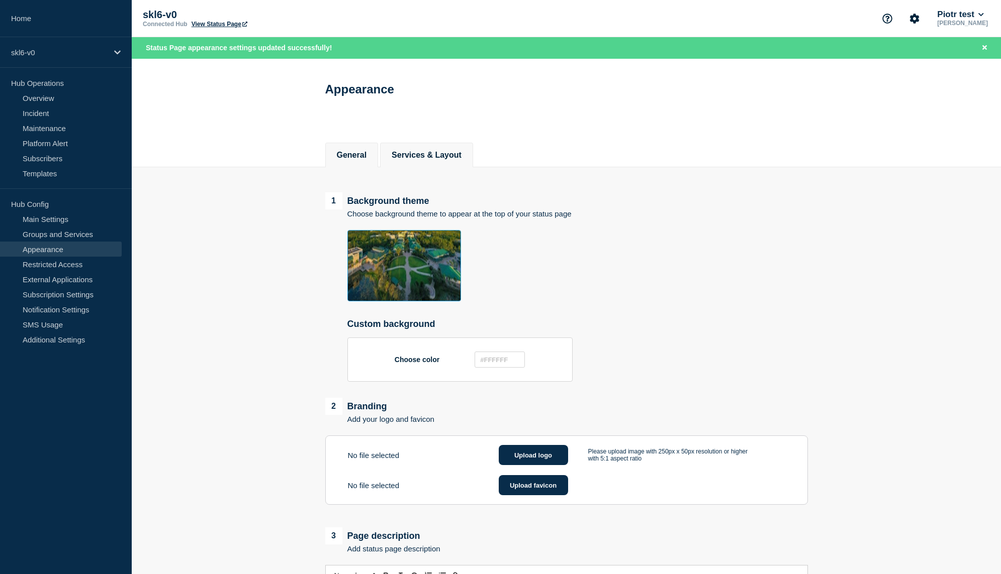
click at [438, 151] on li "Services & Layout" at bounding box center [426, 155] width 93 height 25
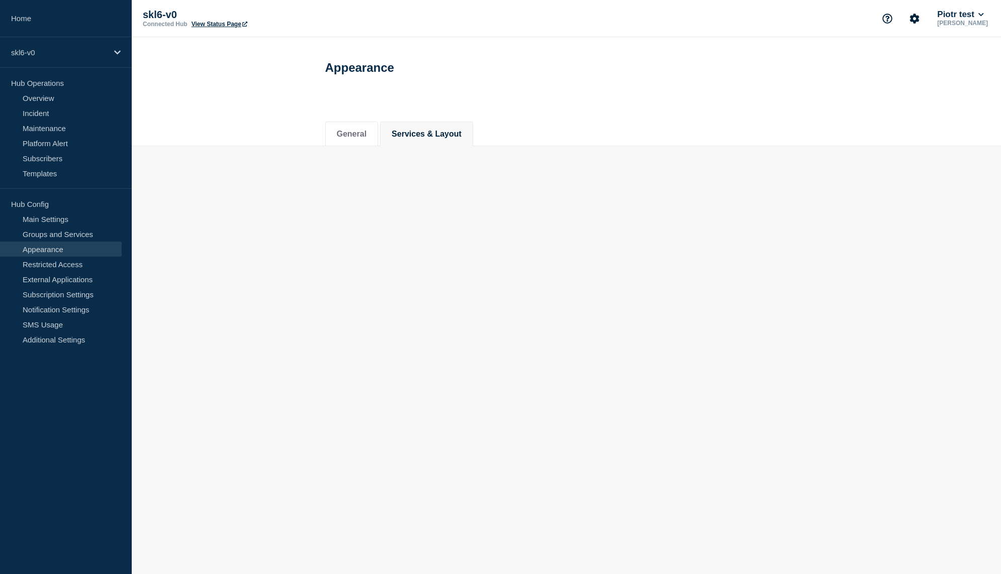
click at [439, 139] on button "Services & Layout" at bounding box center [427, 134] width 70 height 9
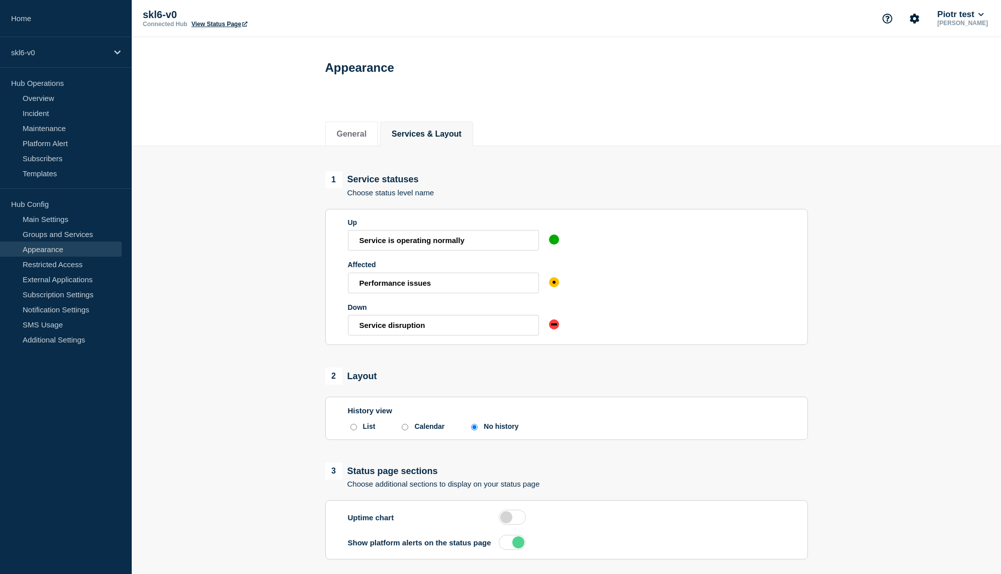
click at [354, 431] on input "List" at bounding box center [353, 427] width 7 height 7
radio input "true"
radio input "false"
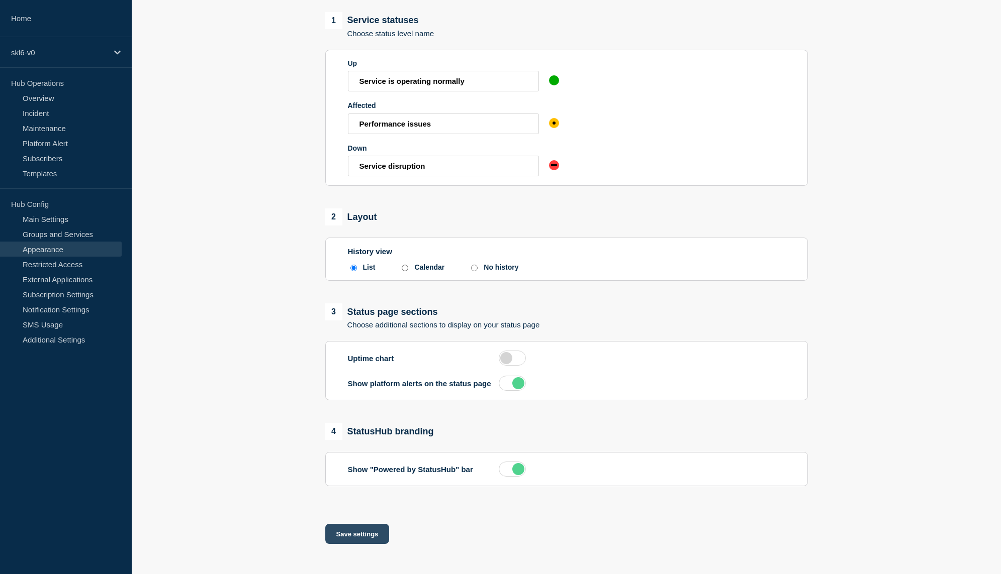
click at [359, 534] on button "Save settings" at bounding box center [357, 534] width 64 height 20
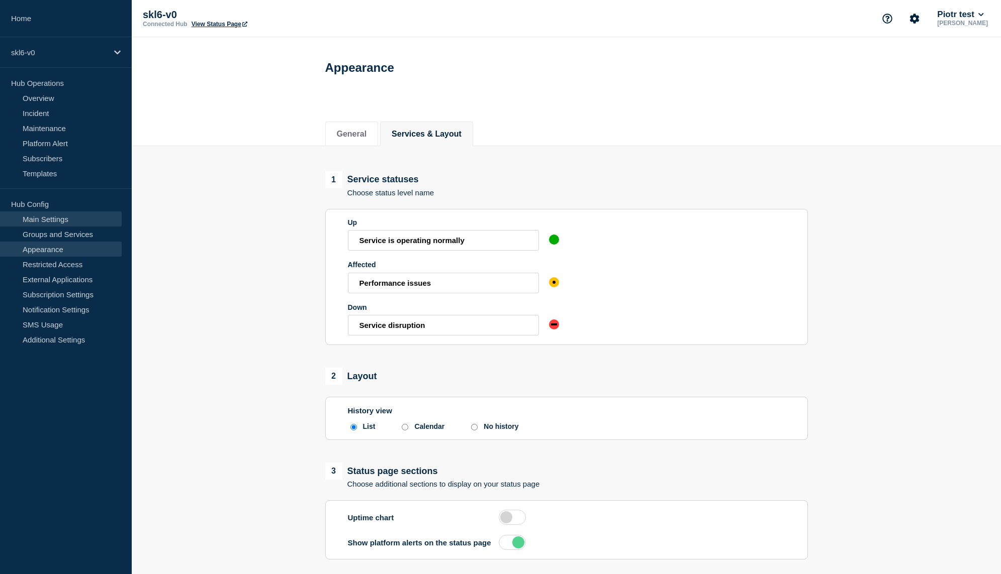
click at [55, 222] on link "Main Settings" at bounding box center [61, 219] width 122 height 15
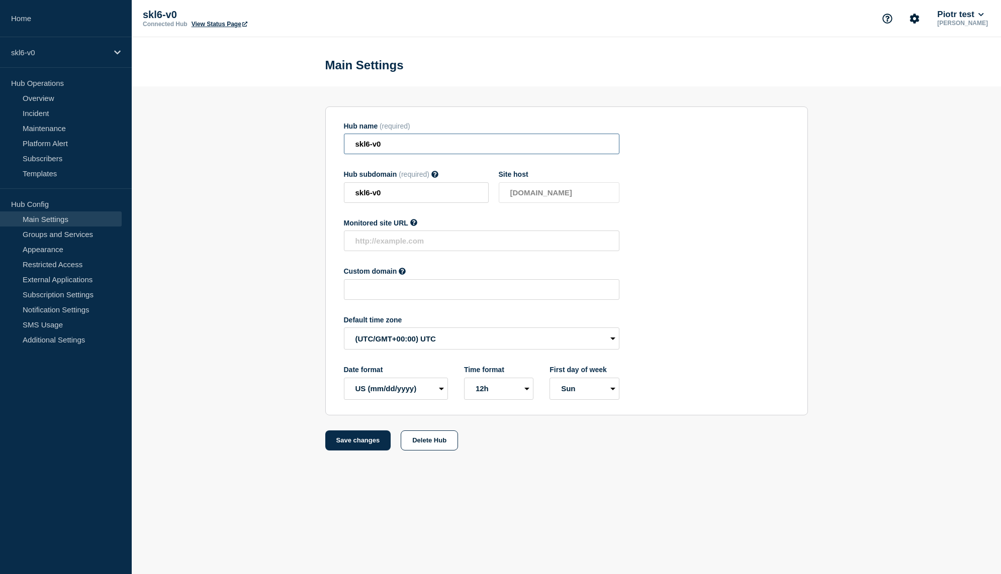
drag, startPoint x: 414, startPoint y: 146, endPoint x: 270, endPoint y: 146, distance: 143.8
click at [344, 146] on input "skl6-v0" at bounding box center [481, 144] width 275 height 21
type input "Demo Hub v0"
click at [369, 451] on button "Save changes" at bounding box center [358, 441] width 66 height 20
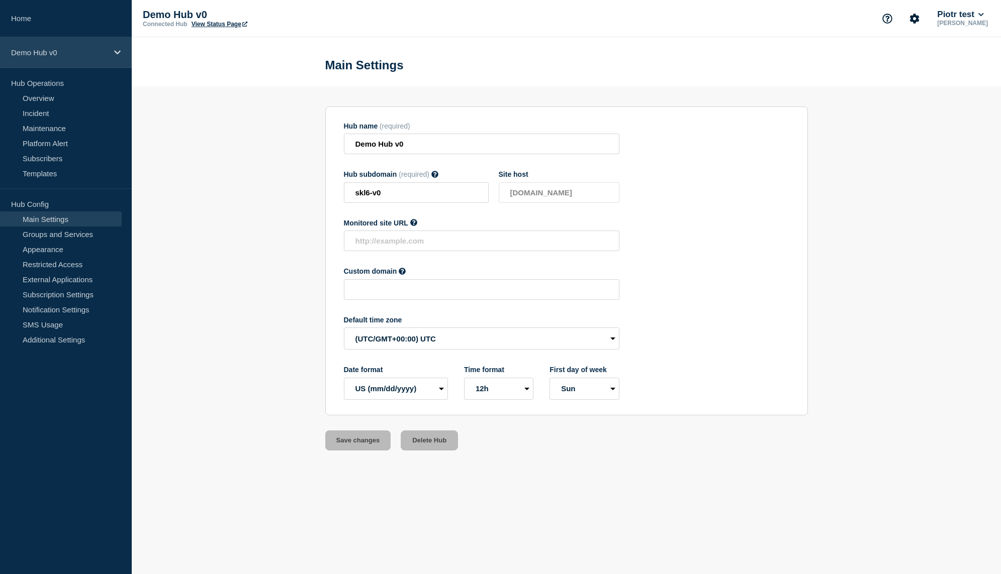
click at [58, 57] on p "Demo Hub v0" at bounding box center [59, 52] width 97 height 9
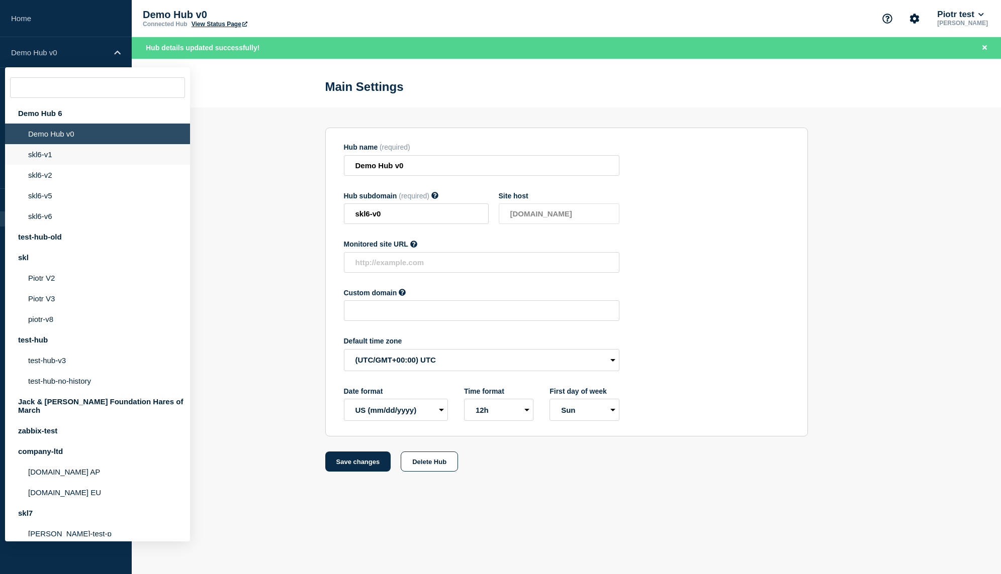
click at [71, 157] on li "skl6-v1" at bounding box center [97, 154] width 185 height 21
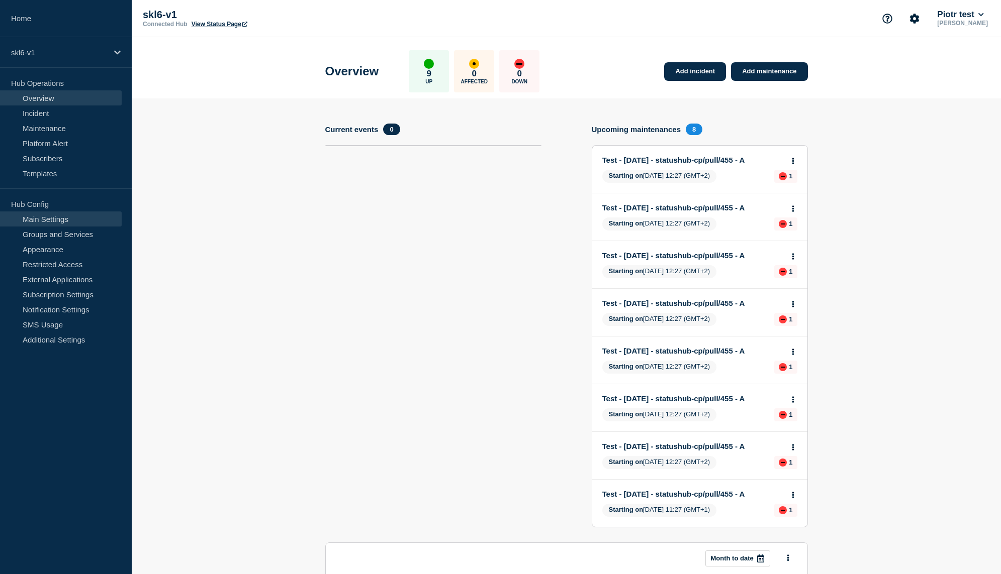
click at [86, 221] on link "Main Settings" at bounding box center [61, 219] width 122 height 15
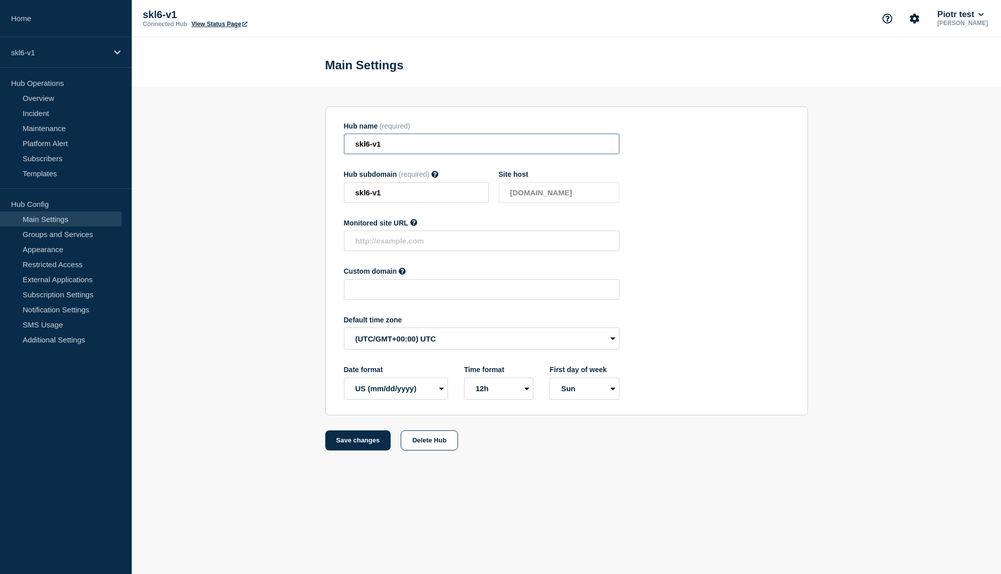
click at [417, 150] on input "skl6-v1" at bounding box center [481, 144] width 275 height 21
paste input "Demo Hub v0"
type input "Demo Hub v1"
click at [371, 451] on button "Save changes" at bounding box center [358, 441] width 66 height 20
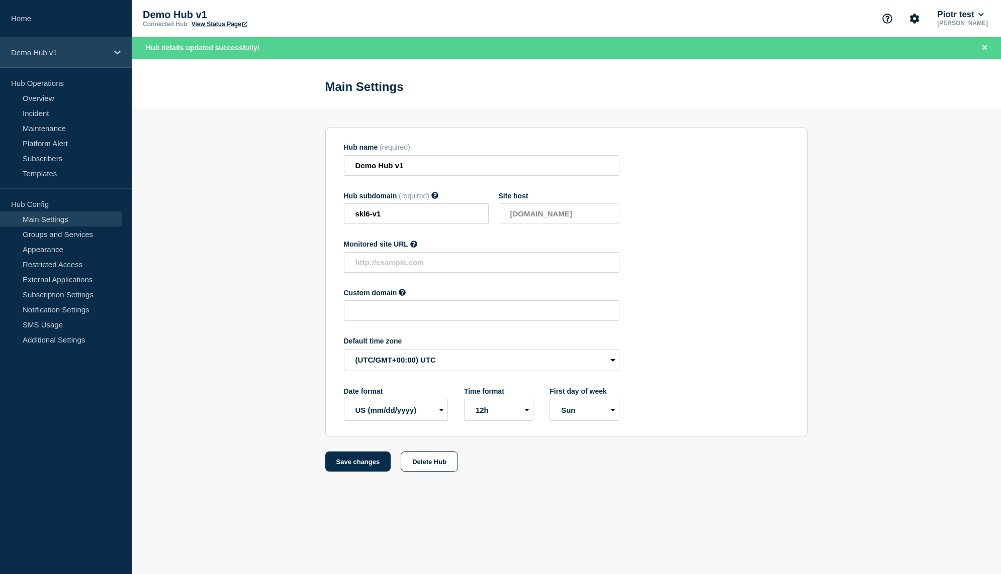
click at [90, 46] on div "Demo Hub v1" at bounding box center [66, 52] width 132 height 31
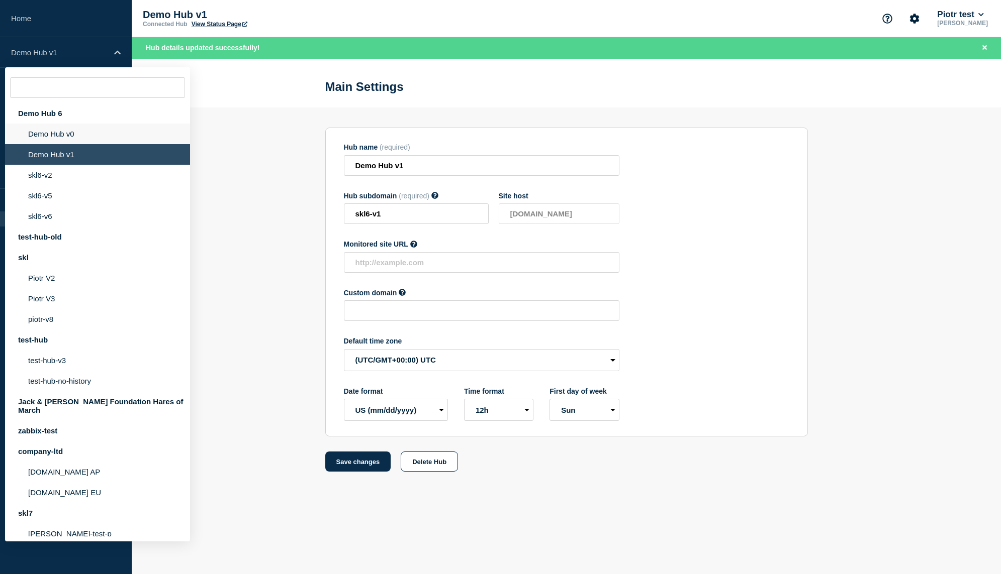
click at [69, 133] on li "Demo Hub v0" at bounding box center [97, 134] width 185 height 21
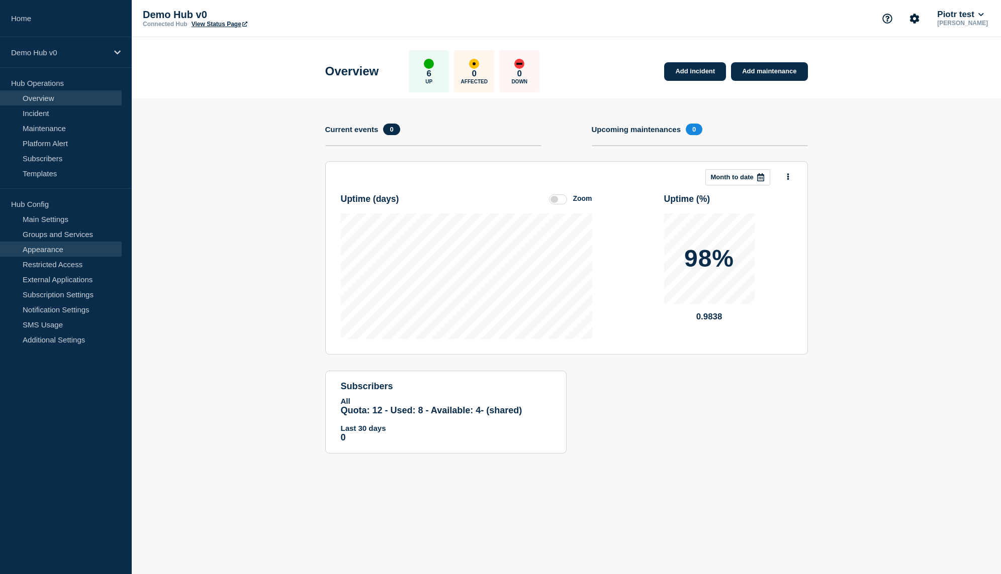
click at [83, 247] on link "Appearance" at bounding box center [61, 249] width 122 height 15
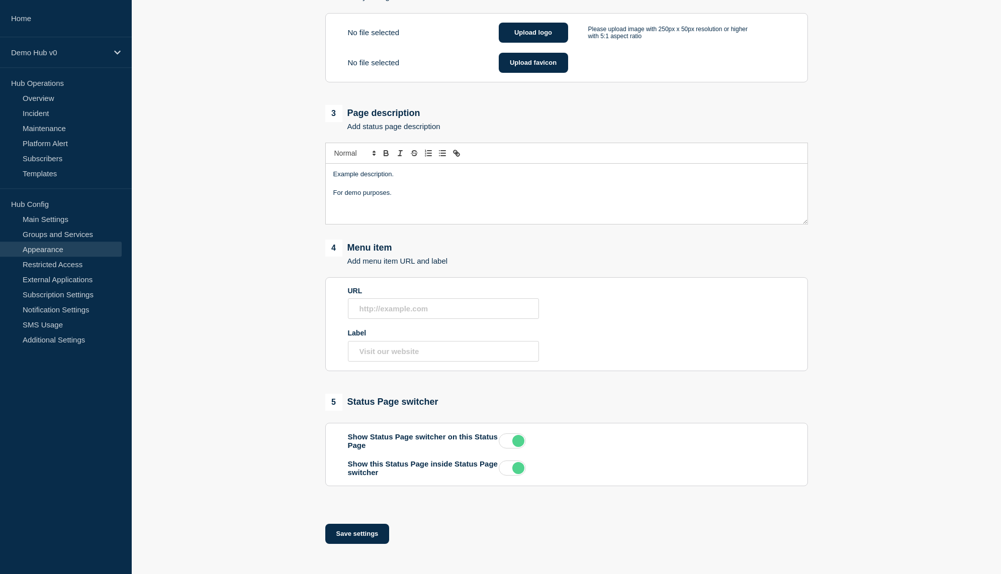
scroll to position [428, 0]
click at [70, 53] on p "Demo Hub v0" at bounding box center [59, 52] width 97 height 9
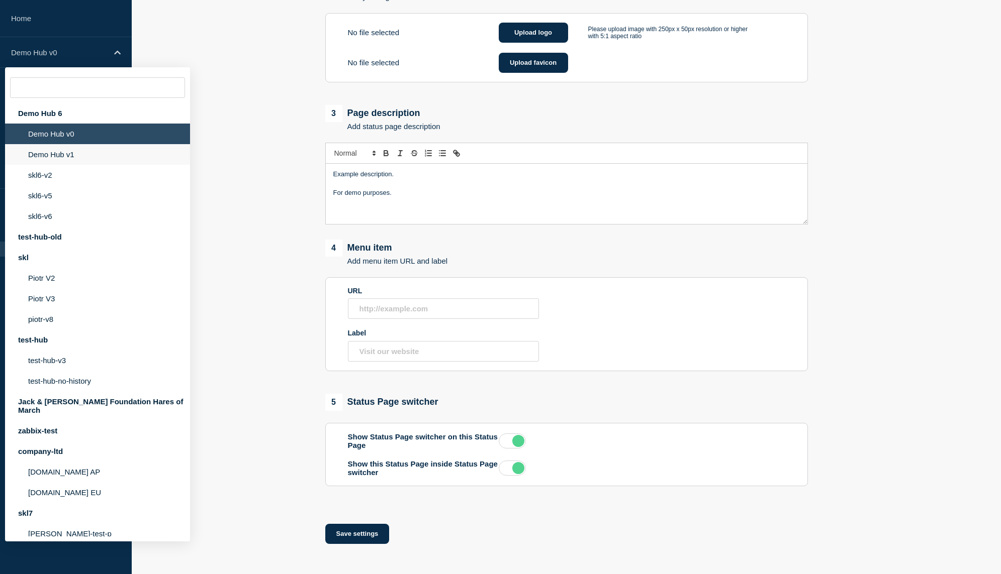
click at [78, 150] on li "Demo Hub v1" at bounding box center [97, 154] width 185 height 21
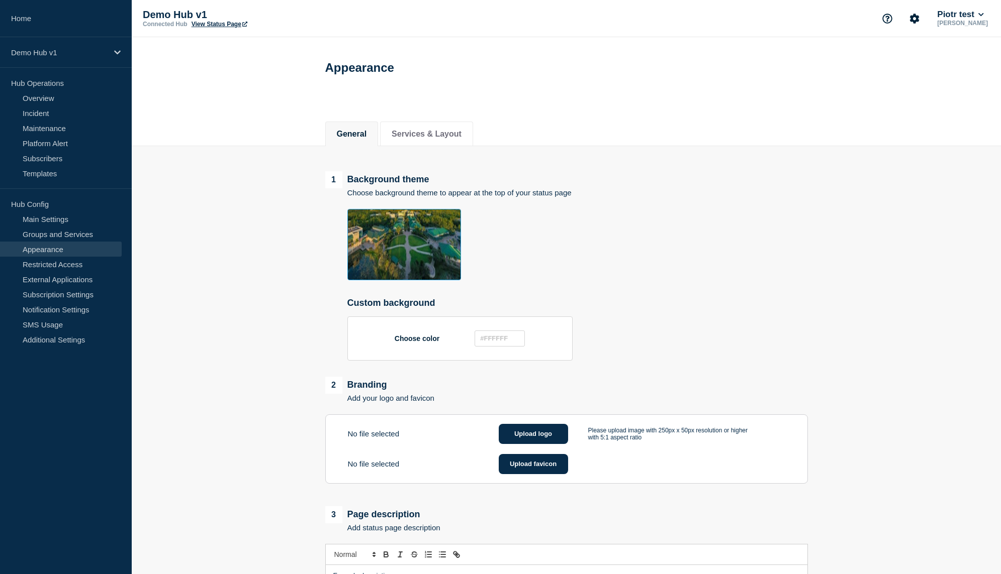
click at [82, 246] on link "Appearance" at bounding box center [61, 249] width 122 height 15
click at [81, 239] on link "Groups and Services" at bounding box center [61, 234] width 122 height 15
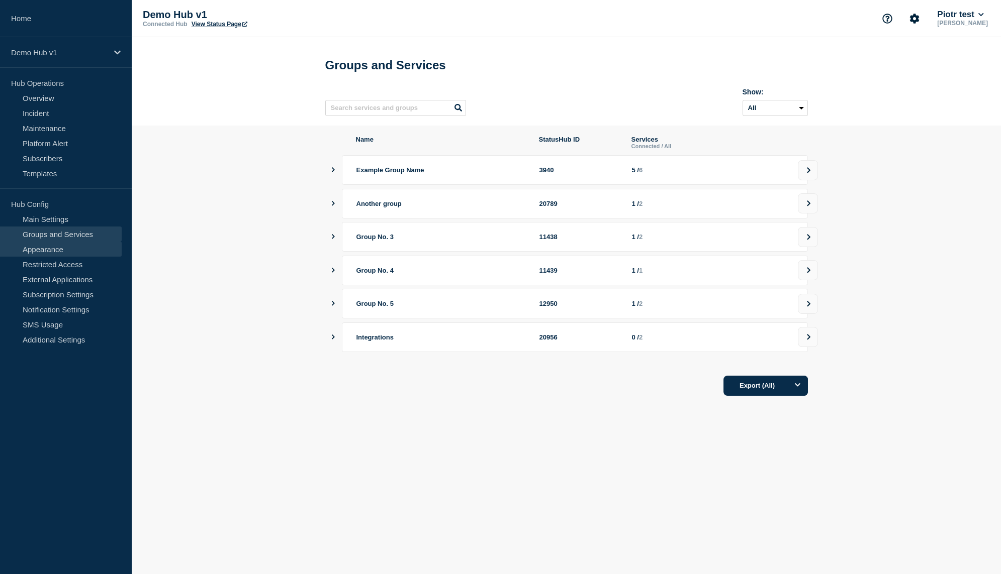
click at [78, 247] on link "Appearance" at bounding box center [61, 249] width 122 height 15
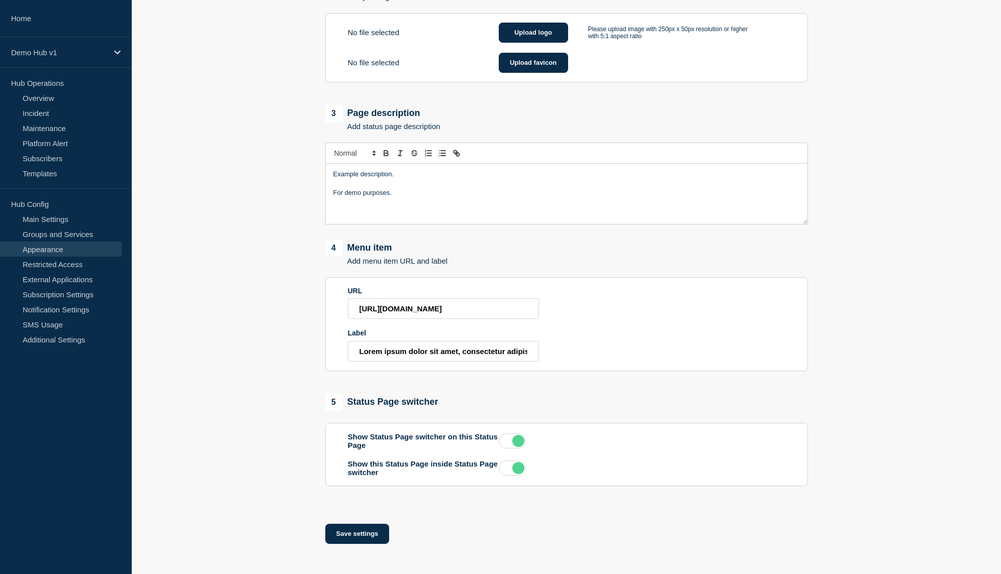
scroll to position [414, 0]
click at [479, 362] on input "Lorem ipsum dolor sit amet, consectetur adipiscing elit. Collatio igitur ista t…" at bounding box center [443, 351] width 191 height 21
click at [462, 310] on input "https://cogneto.io" at bounding box center [443, 309] width 191 height 21
click at [361, 544] on button "Save settings" at bounding box center [357, 534] width 64 height 20
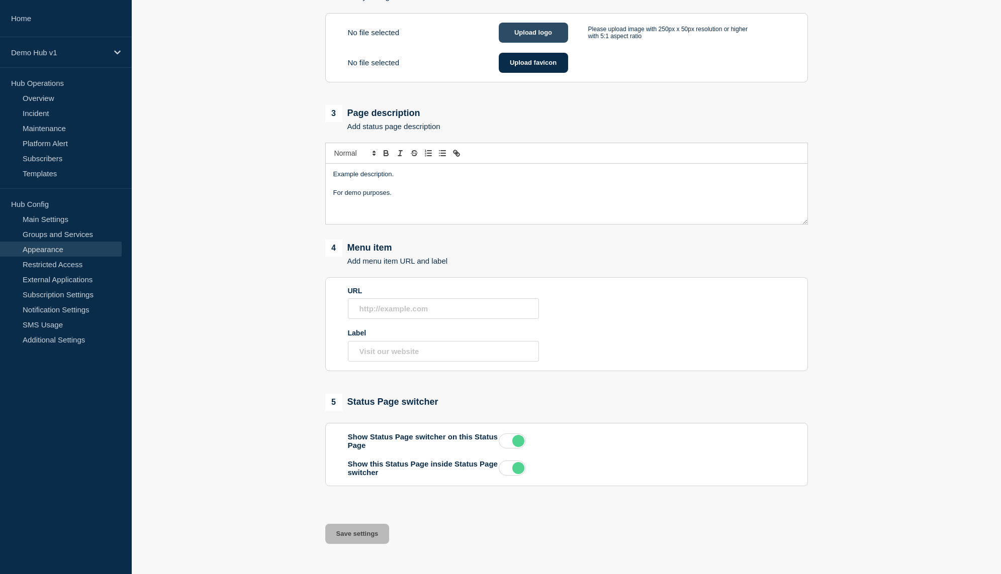
scroll to position [435, 0]
